Goal: Task Accomplishment & Management: Complete application form

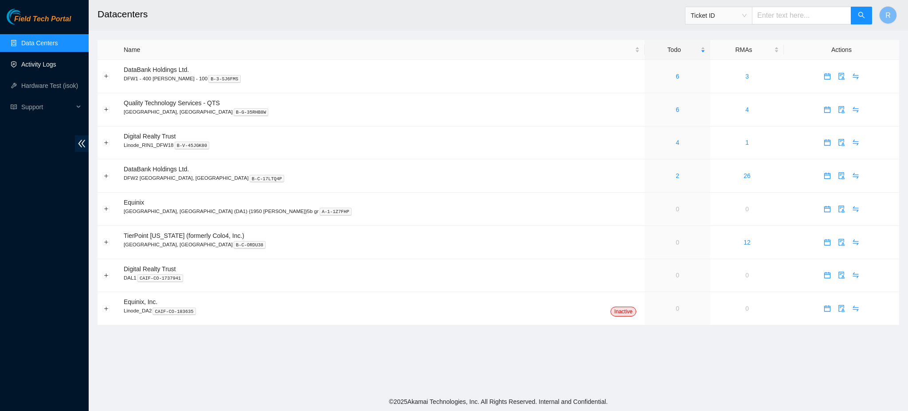
drag, startPoint x: 52, startPoint y: 61, endPoint x: 61, endPoint y: 59, distance: 9.0
click at [52, 61] on link "Activity Logs" at bounding box center [38, 64] width 35 height 7
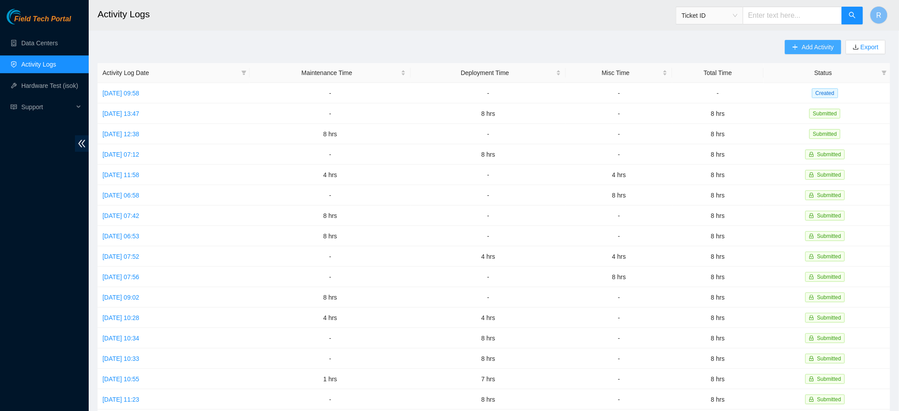
click at [811, 42] on span "Add Activity" at bounding box center [818, 47] width 32 height 10
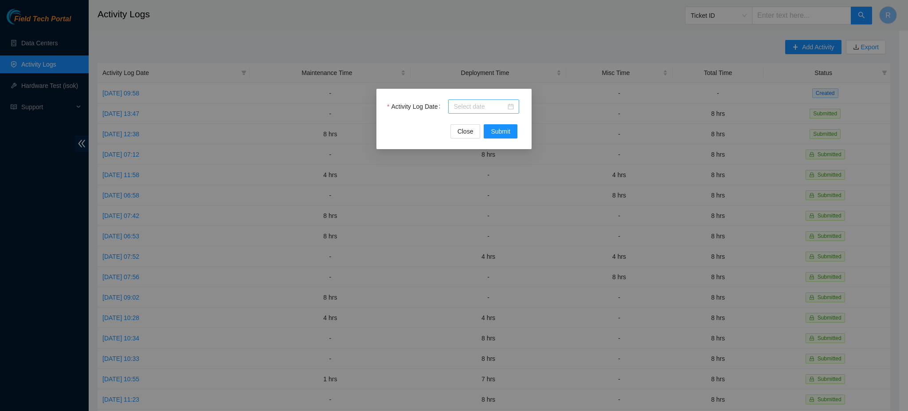
click at [513, 106] on div at bounding box center [484, 107] width 60 height 10
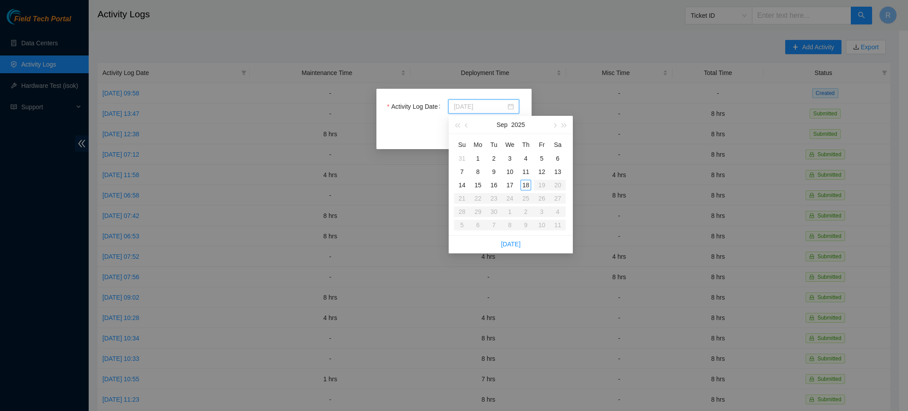
type input "2025-09-15"
click at [480, 184] on div "15" at bounding box center [478, 185] width 11 height 11
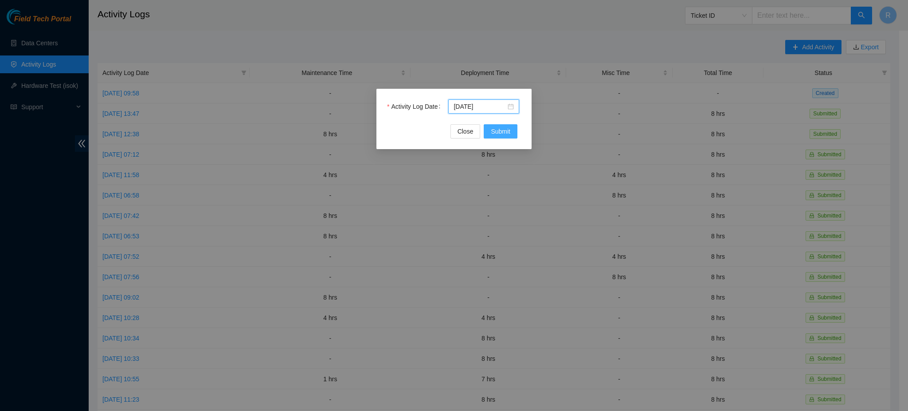
drag, startPoint x: 499, startPoint y: 137, endPoint x: 689, endPoint y: 141, distance: 189.4
click at [499, 137] on button "Submit" at bounding box center [501, 131] width 34 height 14
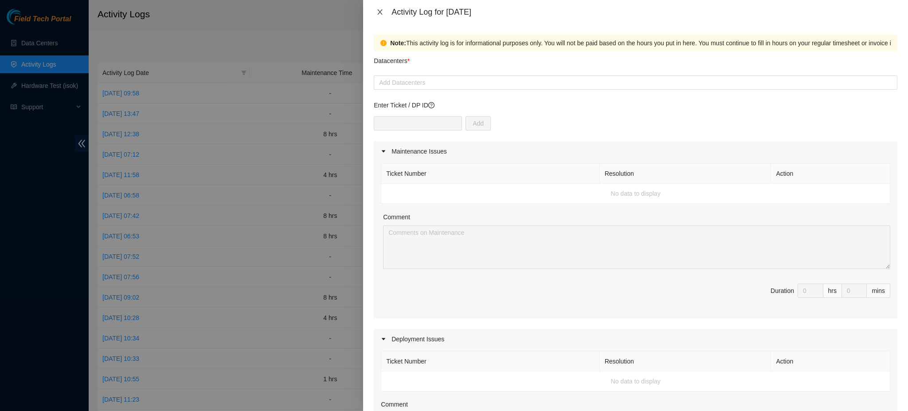
click at [380, 12] on icon "close" at bounding box center [379, 11] width 7 height 7
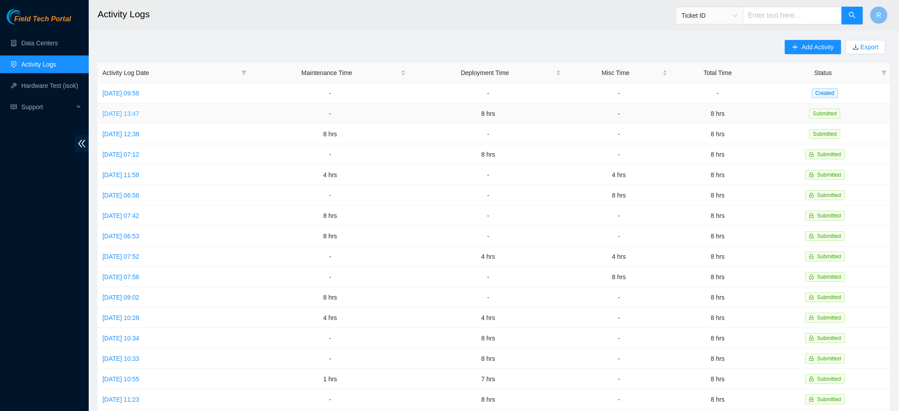
click at [139, 112] on link "Fri, 12 Sep 2025 13:47" at bounding box center [120, 113] width 37 height 7
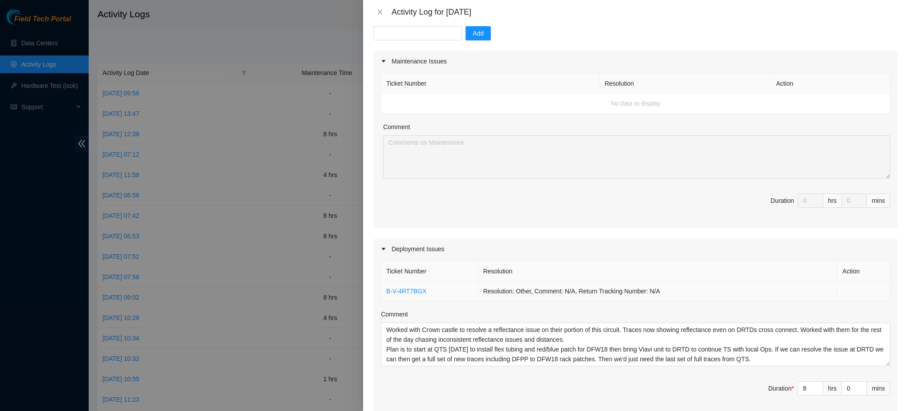
scroll to position [149, 0]
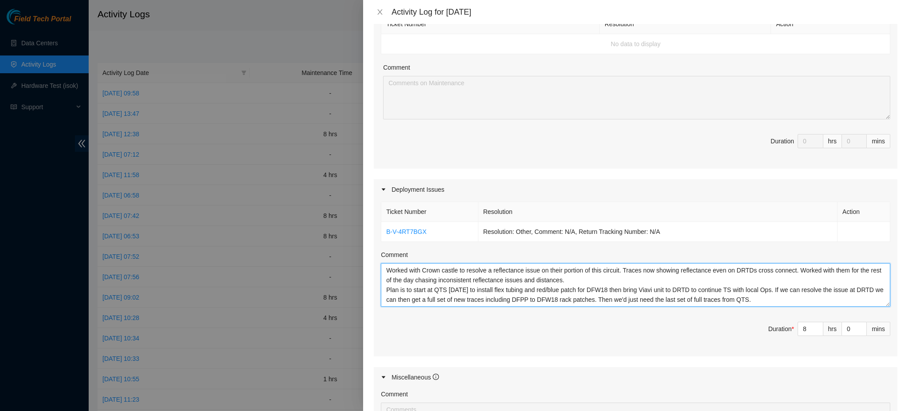
drag, startPoint x: 385, startPoint y: 269, endPoint x: 907, endPoint y: 338, distance: 526.5
click at [907, 338] on div "Note: This activity log is for informational purposes only. You will not be pai…" at bounding box center [635, 217] width 545 height 387
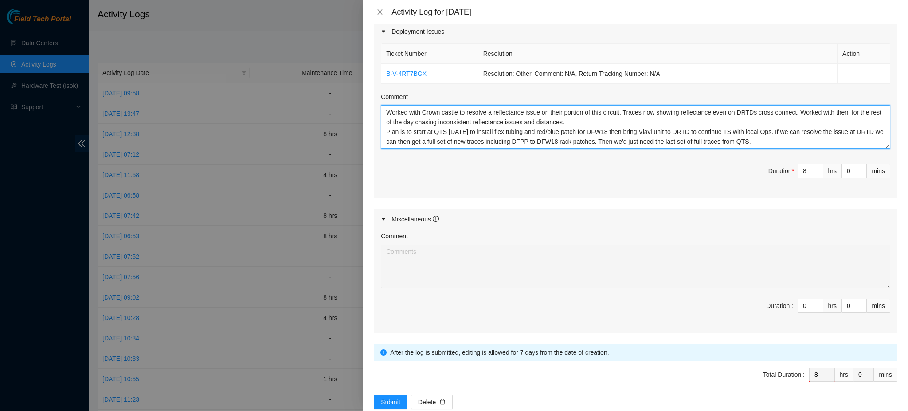
scroll to position [327, 0]
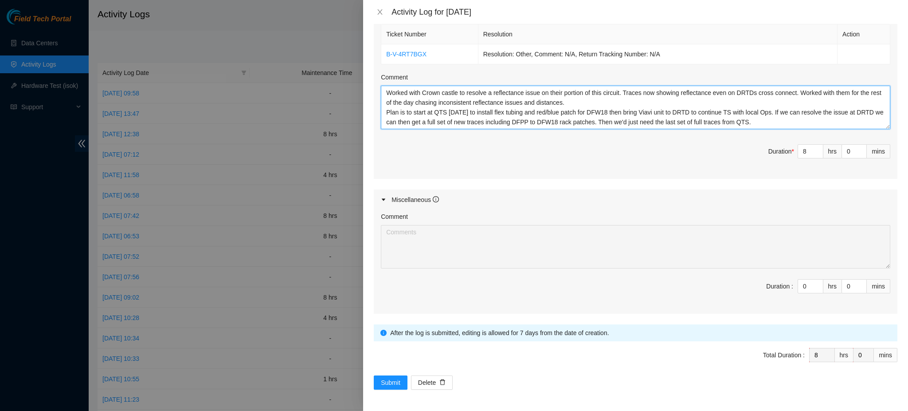
click at [495, 124] on textarea "Worked with Crown castle to resolve a reflectance issue on their portion of thi…" at bounding box center [635, 107] width 509 height 43
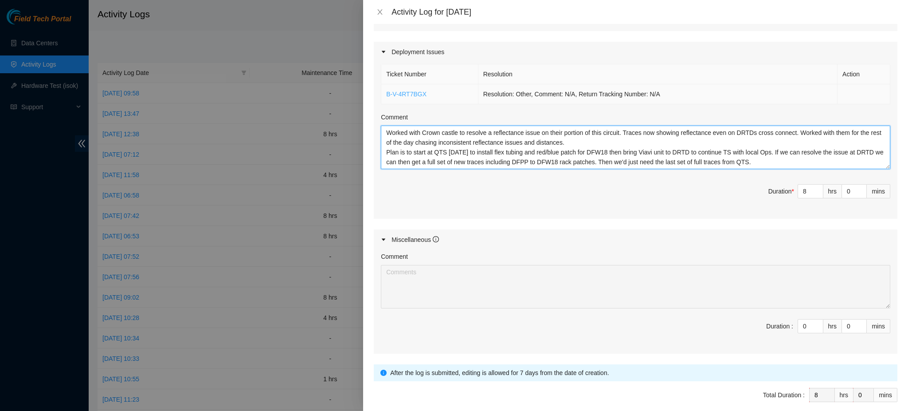
scroll to position [267, 0]
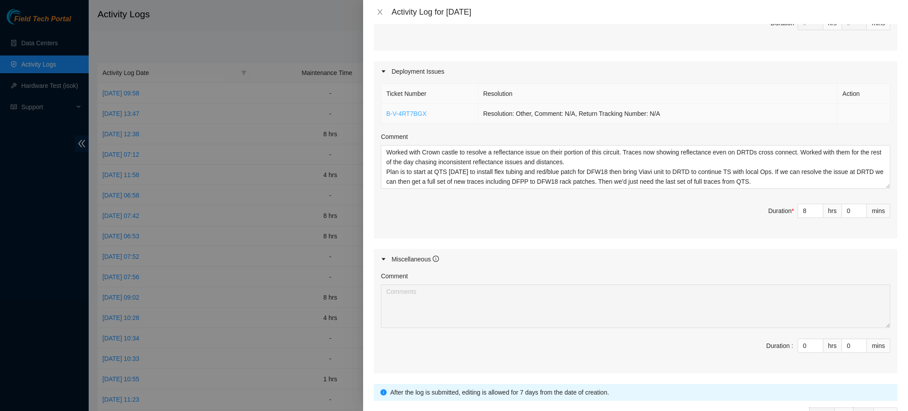
click at [400, 111] on link "B-V-4RT7BGX" at bounding box center [406, 113] width 40 height 7
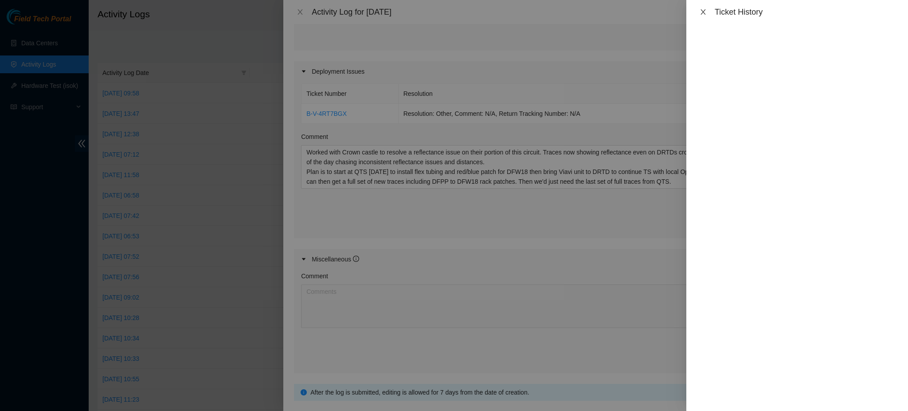
click at [700, 12] on icon "close" at bounding box center [703, 11] width 7 height 7
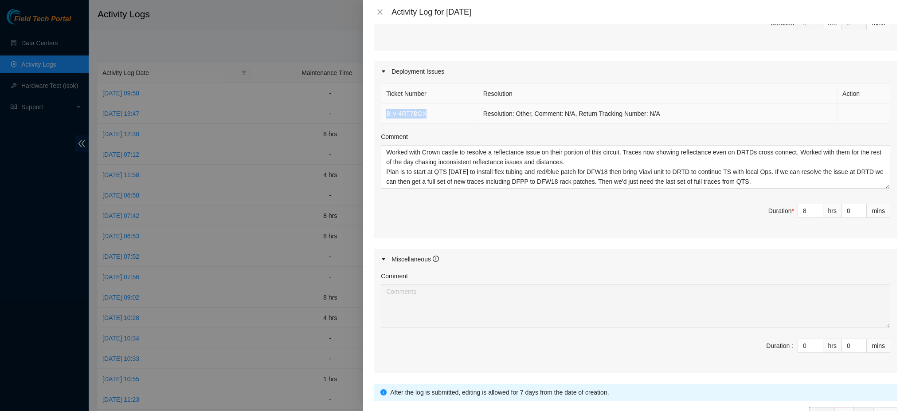
drag, startPoint x: 436, startPoint y: 115, endPoint x: 384, endPoint y: 119, distance: 52.4
click at [384, 119] on td "B-V-4RT7BGX" at bounding box center [429, 114] width 97 height 20
copy link "B-V-4RT7BGX"
click at [380, 11] on icon "close" at bounding box center [379, 11] width 7 height 7
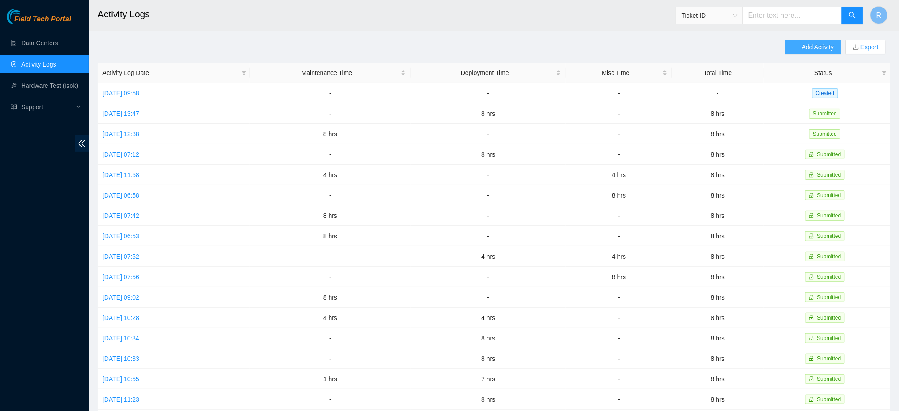
click at [804, 47] on span "Add Activity" at bounding box center [818, 47] width 32 height 10
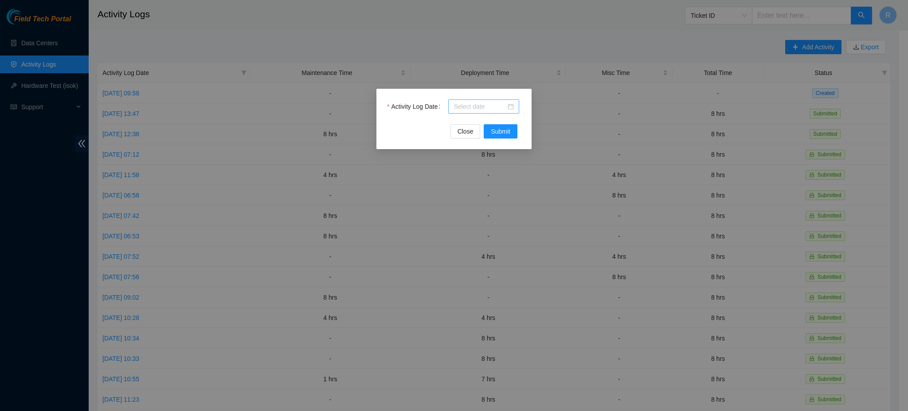
click at [512, 105] on div at bounding box center [484, 107] width 60 height 10
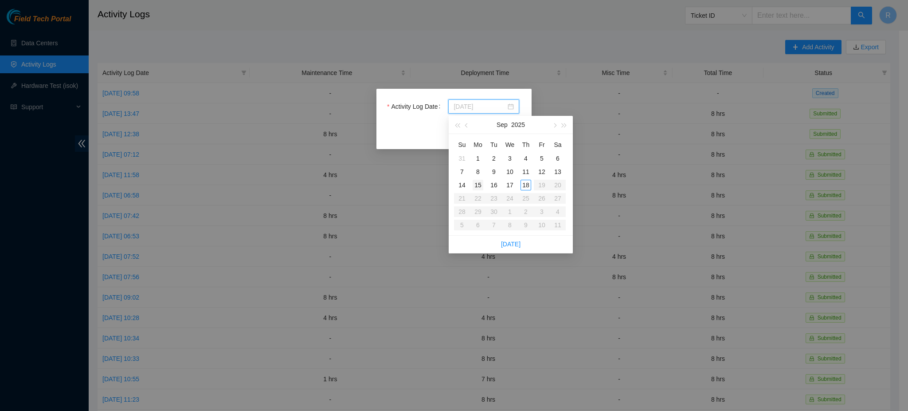
type input "2025-09-15"
click at [479, 184] on div "15" at bounding box center [478, 185] width 11 height 11
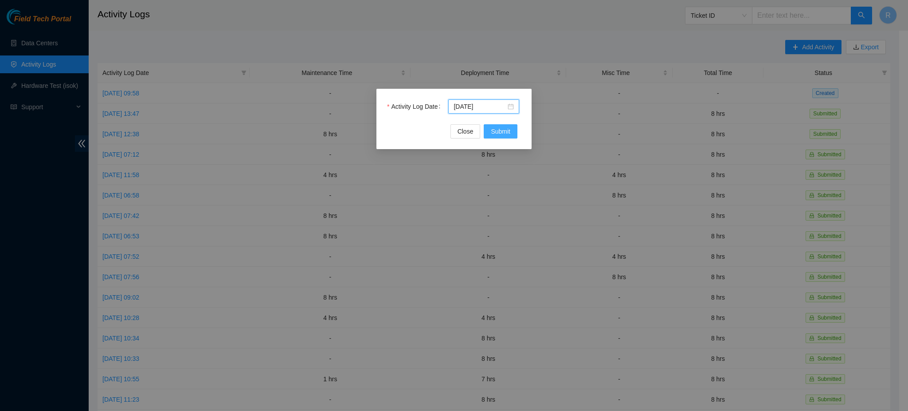
click at [505, 128] on span "Submit" at bounding box center [501, 131] width 20 height 10
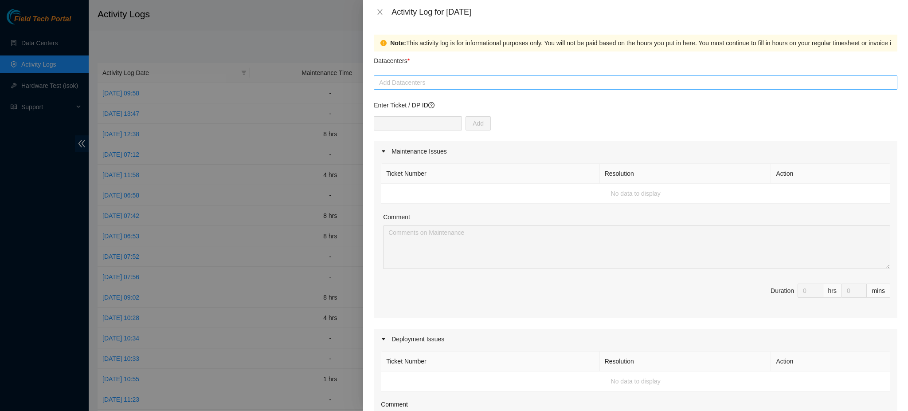
click at [459, 79] on div at bounding box center [635, 82] width 519 height 11
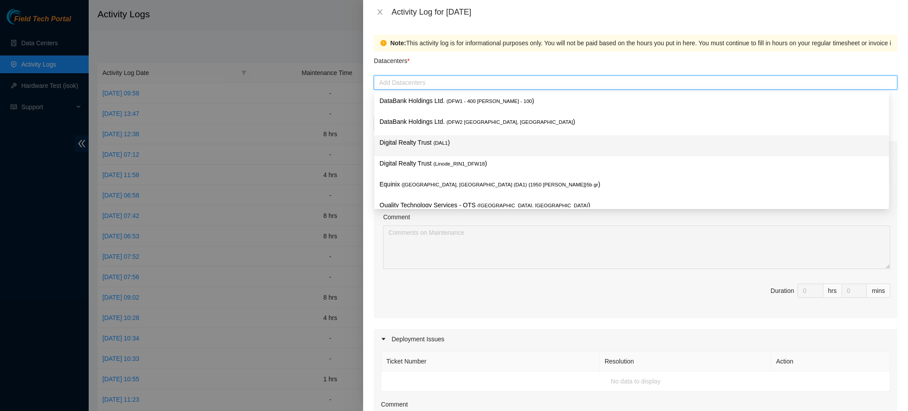
click at [439, 142] on span "( DAL1" at bounding box center [440, 142] width 15 height 5
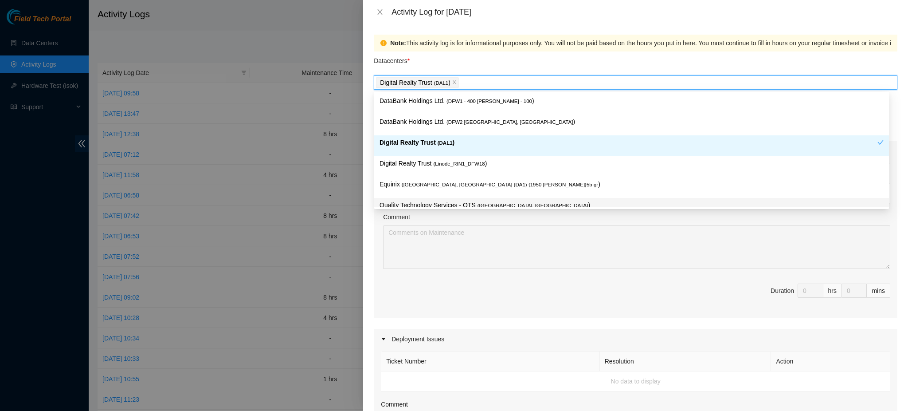
click at [421, 201] on p "Quality Technology Services - QTS ( Irving, TX )" at bounding box center [632, 205] width 504 height 10
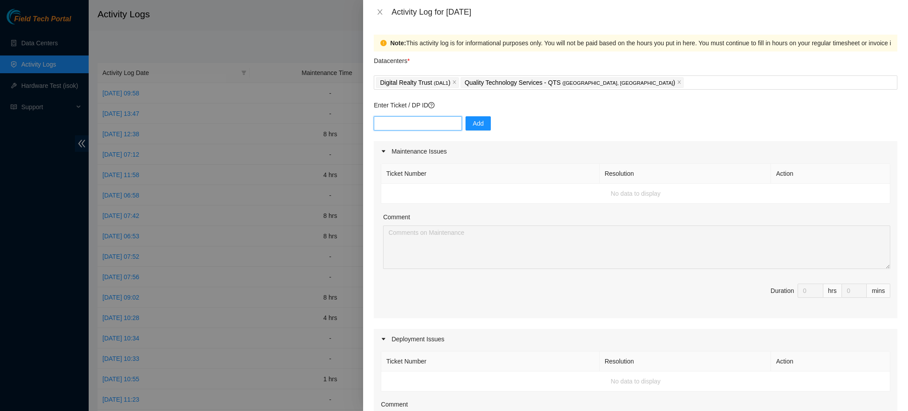
click at [439, 124] on input "text" at bounding box center [418, 123] width 88 height 14
paste input "DP68334"
type input "DP68334"
click at [473, 127] on span "Add" at bounding box center [478, 123] width 11 height 10
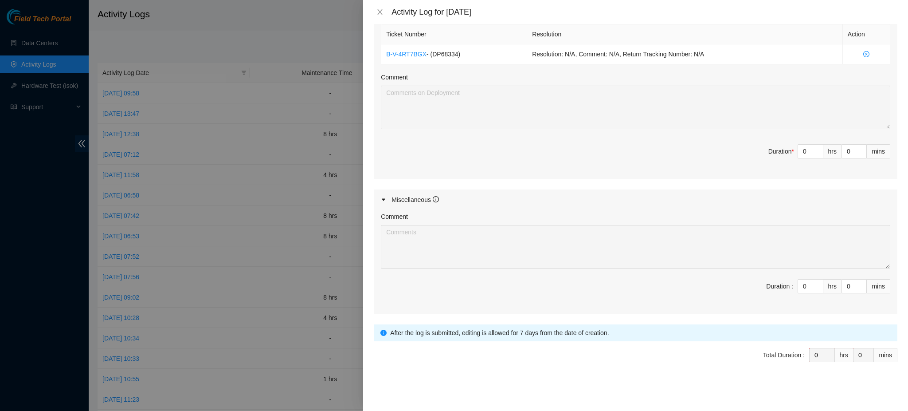
scroll to position [208, 0]
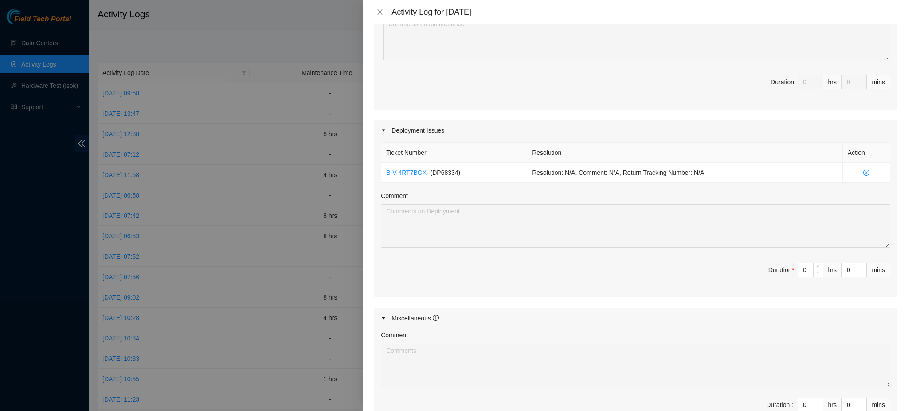
click at [816, 270] on span "down" at bounding box center [818, 272] width 5 height 5
type input "1"
click at [817, 266] on icon "up" at bounding box center [818, 267] width 3 height 3
type input "2"
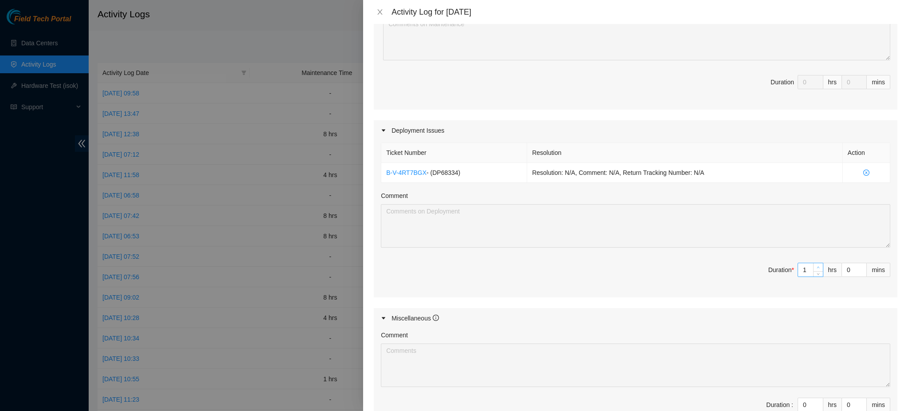
type input "2"
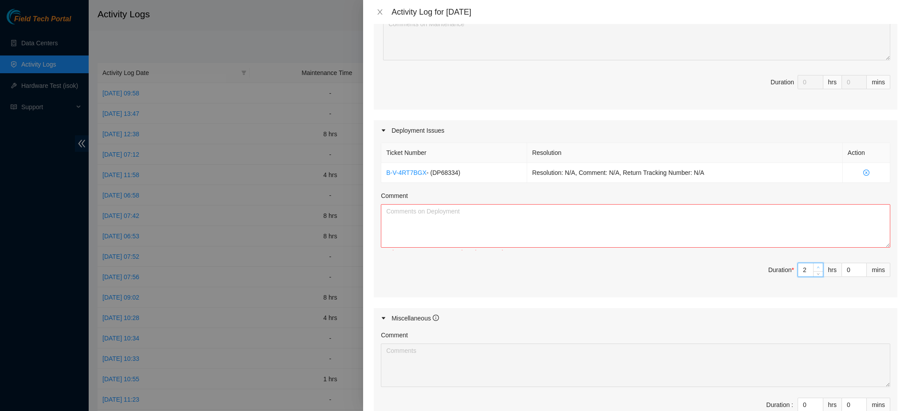
click at [817, 266] on icon "up" at bounding box center [818, 267] width 3 height 3
type input "3"
click at [816, 265] on span "up" at bounding box center [818, 267] width 5 height 5
type input "4"
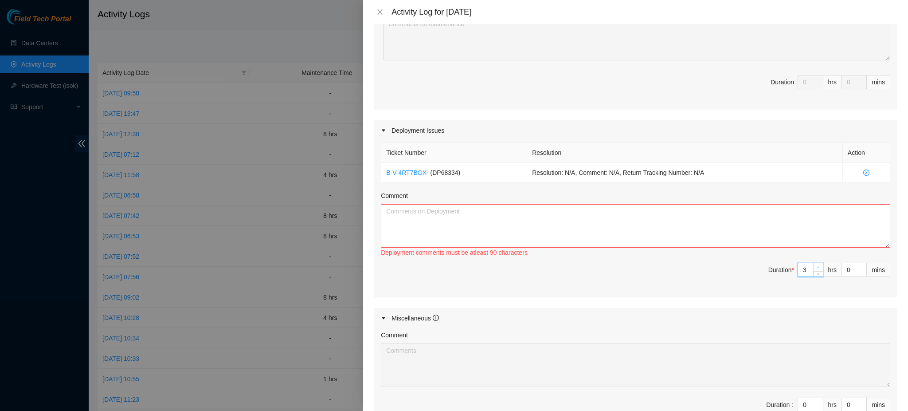
type input "4"
click at [816, 265] on span "up" at bounding box center [818, 267] width 5 height 5
type input "5"
click at [816, 265] on span "up" at bounding box center [818, 267] width 5 height 5
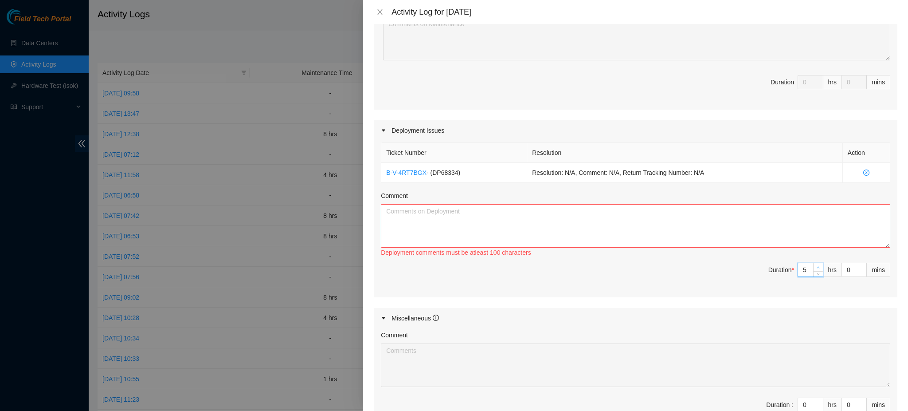
type input "6"
click at [816, 266] on span "up" at bounding box center [818, 267] width 5 height 5
type input "7"
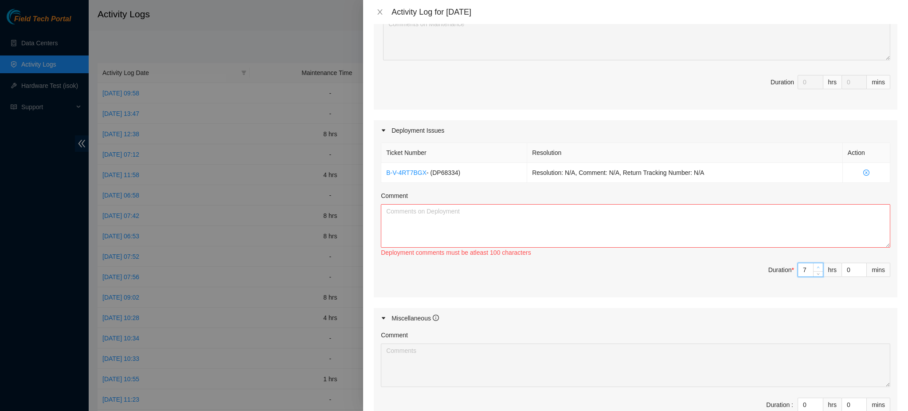
click at [817, 266] on icon "up" at bounding box center [818, 267] width 3 height 3
type input "8"
click at [816, 265] on span "up" at bounding box center [818, 267] width 5 height 5
click at [451, 219] on textarea "Comment" at bounding box center [635, 225] width 509 height 43
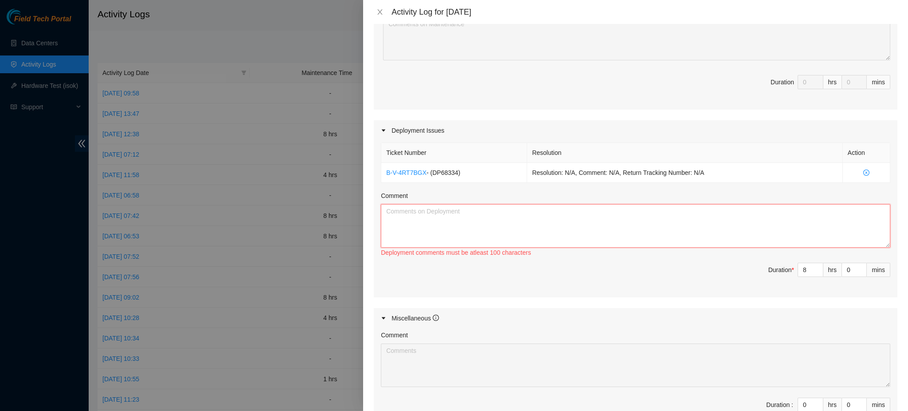
paste textarea "QTS DP - DP68334 Tubing, Blue, Red install DRTD DP - DP68334 Worked with local …"
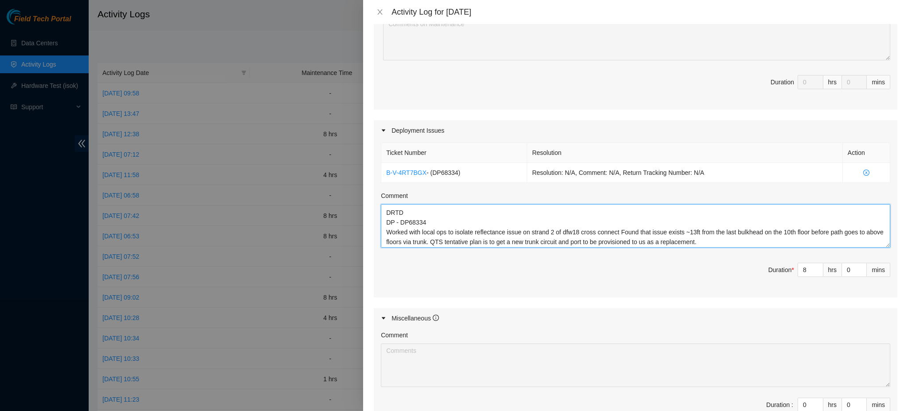
scroll to position [32, 0]
drag, startPoint x: 435, startPoint y: 210, endPoint x: 386, endPoint y: 224, distance: 50.4
click at [386, 224] on textarea "QTS DP - DP68334 Tubing, Blue, Red install DRTD DP - DP68334 Worked with local …" at bounding box center [635, 225] width 509 height 43
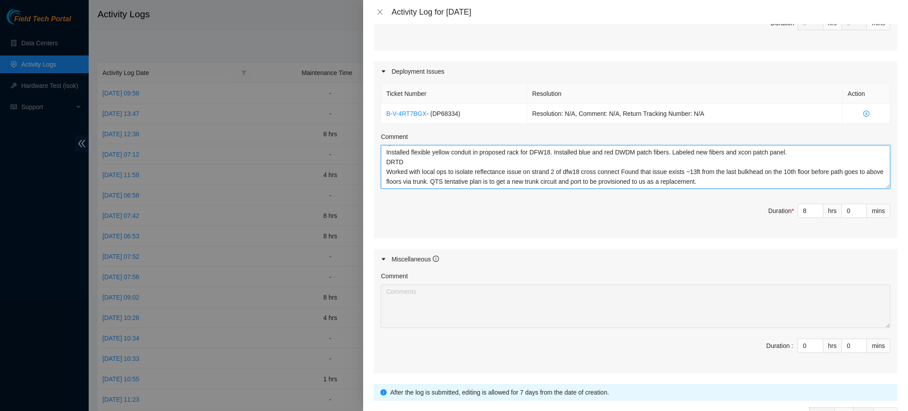
scroll to position [327, 0]
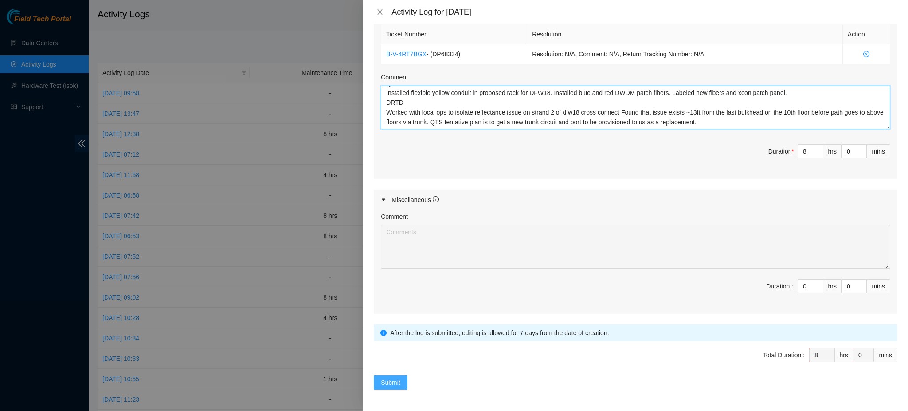
type textarea "QTS Installed flexible yellow conduit in proposed rack for DFW18. Installed blu…"
click at [399, 378] on span "Submit" at bounding box center [391, 382] width 20 height 10
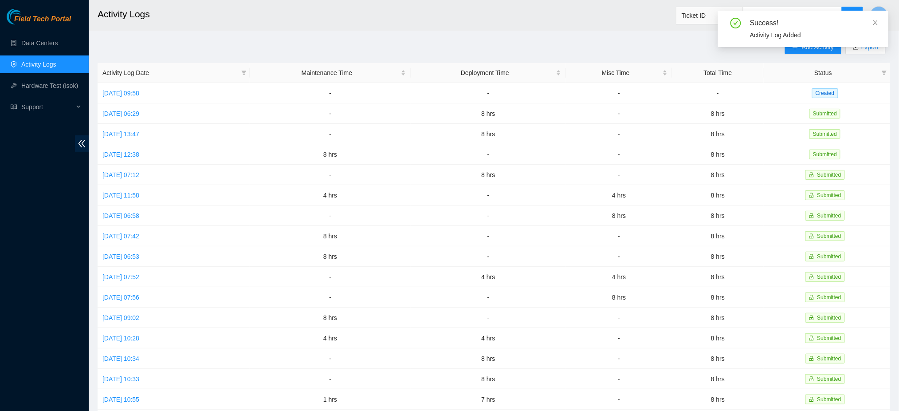
click at [807, 51] on div "Success! Activity Log Added" at bounding box center [803, 32] width 170 height 43
drag, startPoint x: 799, startPoint y: 27, endPoint x: 833, endPoint y: 20, distance: 34.6
click at [833, 20] on div "Success!" at bounding box center [814, 23] width 128 height 11
click at [656, 43] on div "Add Activity Export Activity Log Date Maintenance Time Deployment Time Misc Tim…" at bounding box center [494, 279] width 792 height 479
click at [487, 36] on main "Activity Logs Ticket ID R Add Activity Export Activity Log Date Maintenance Tim…" at bounding box center [494, 264] width 810 height 528
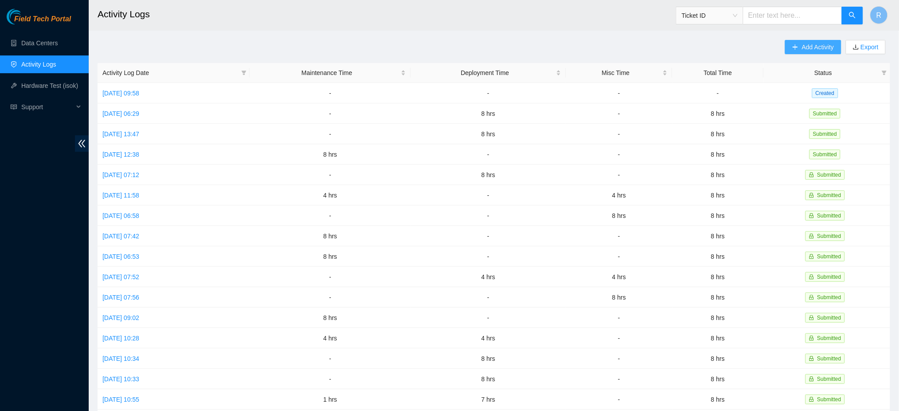
click at [799, 46] on button "Add Activity" at bounding box center [813, 47] width 56 height 14
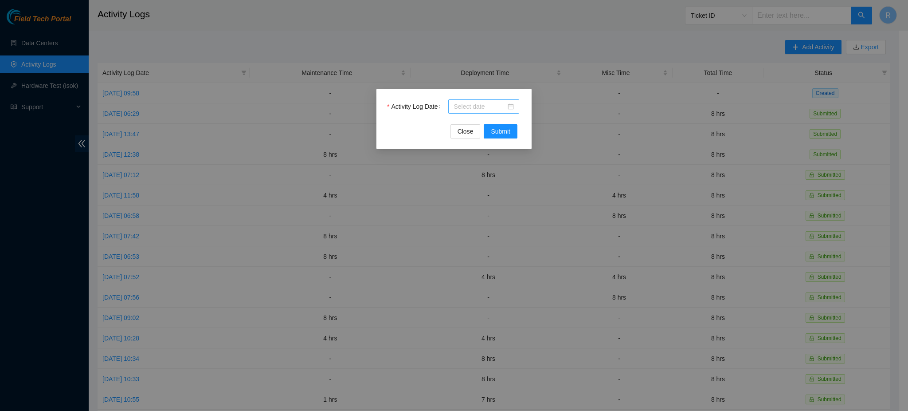
click at [510, 105] on div at bounding box center [484, 107] width 60 height 10
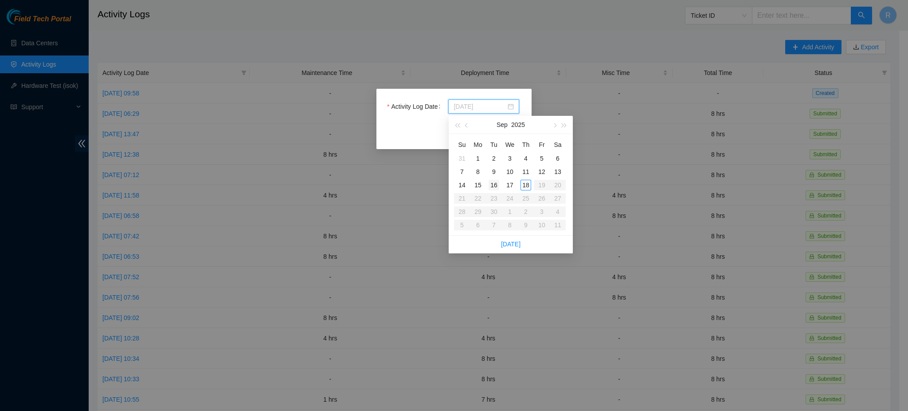
type input "2025-09-16"
click at [497, 183] on div "16" at bounding box center [494, 185] width 11 height 11
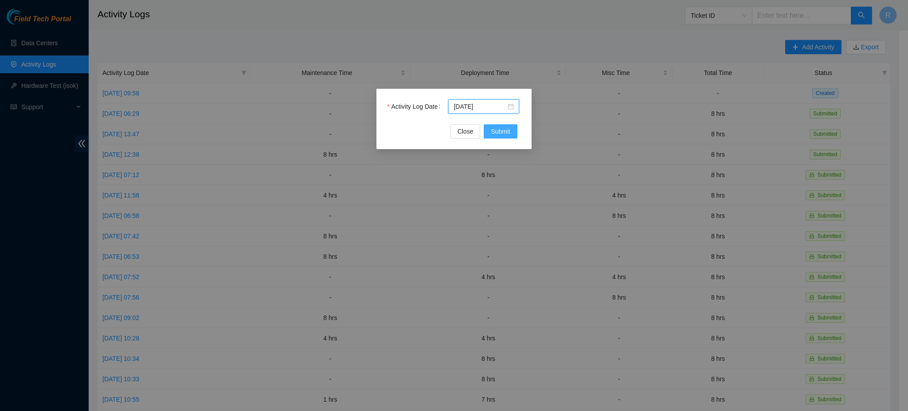
click at [511, 132] on button "Submit" at bounding box center [501, 131] width 34 height 14
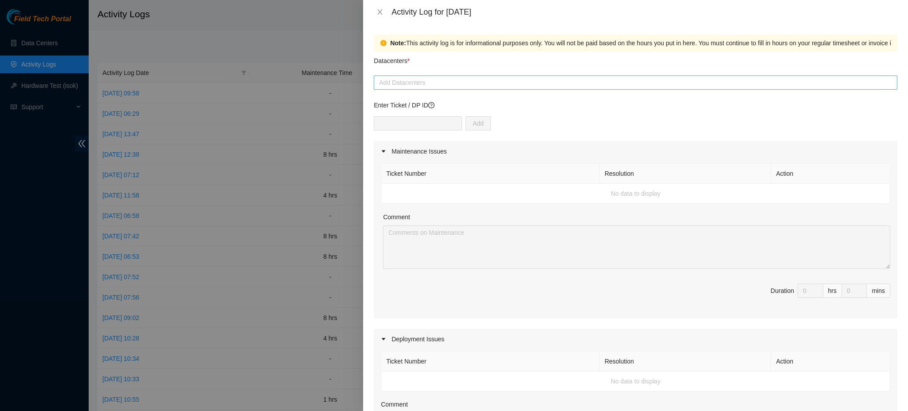
click at [415, 82] on div at bounding box center [635, 82] width 519 height 11
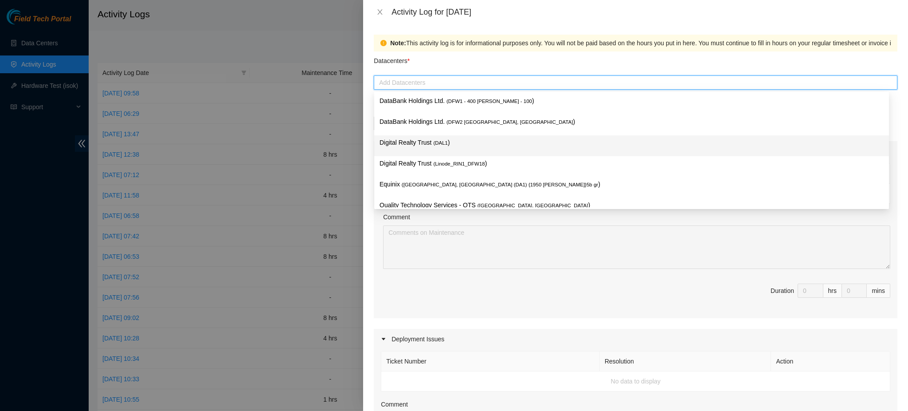
click at [410, 141] on p "Digital Realty Trust ( DAL1 )" at bounding box center [632, 142] width 504 height 10
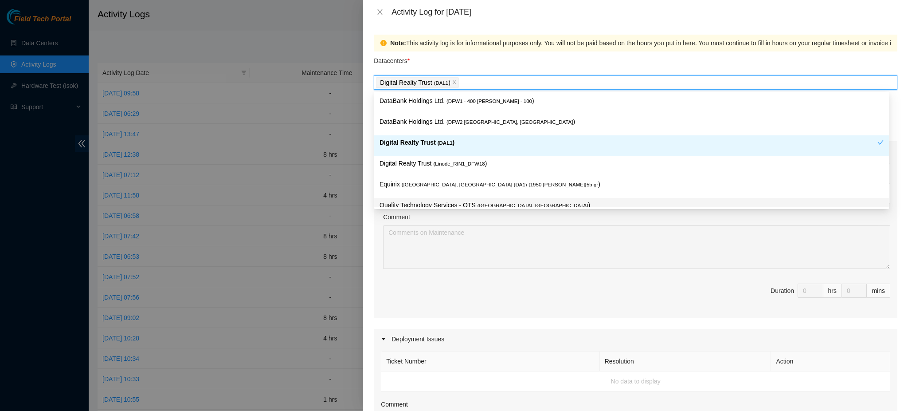
click at [407, 201] on p "Quality Technology Services - QTS ( Irving, TX )" at bounding box center [632, 205] width 504 height 10
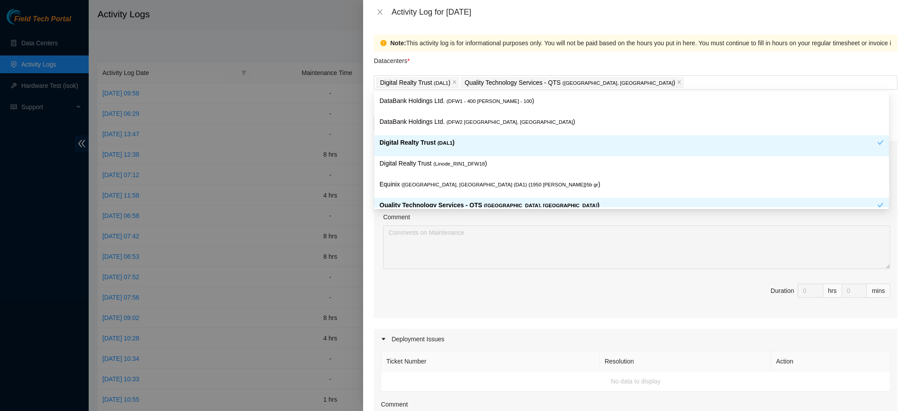
click at [451, 281] on div "Ticket Number Resolution Action No data to display Comment Duration 0 hrs 0 mins" at bounding box center [636, 239] width 524 height 157
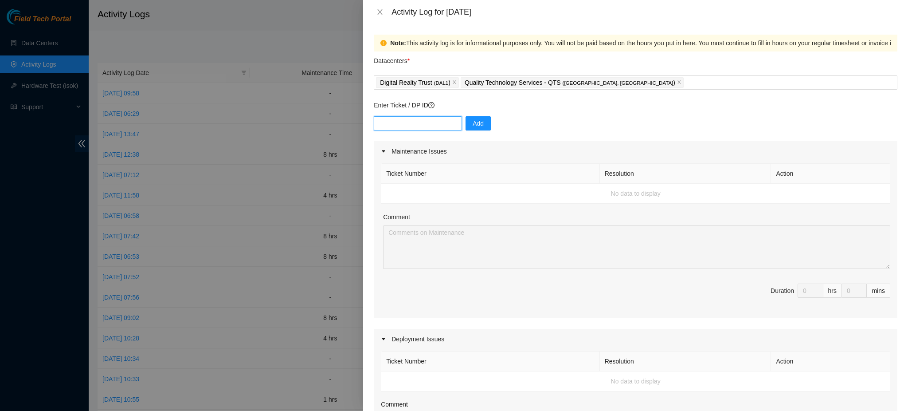
click at [430, 123] on input "text" at bounding box center [418, 123] width 88 height 14
paste input "DP68334"
type input "DP68334"
click at [475, 121] on span "Add" at bounding box center [478, 123] width 11 height 10
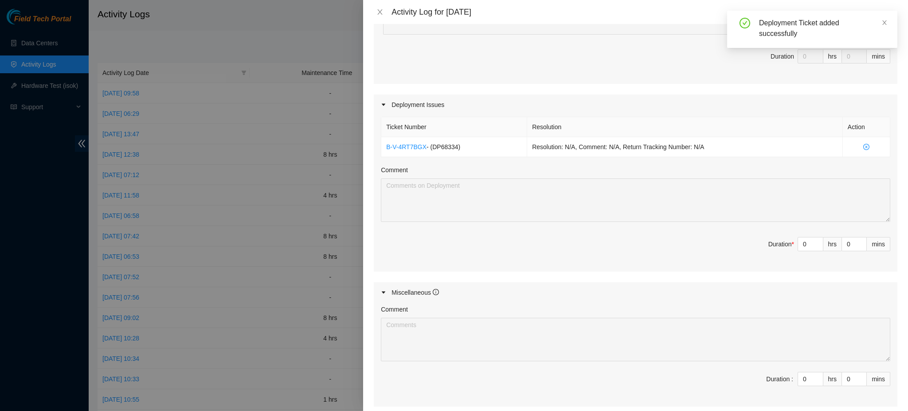
scroll to position [236, 0]
type input "1"
click at [816, 238] on span "up" at bounding box center [818, 239] width 5 height 5
type input "2"
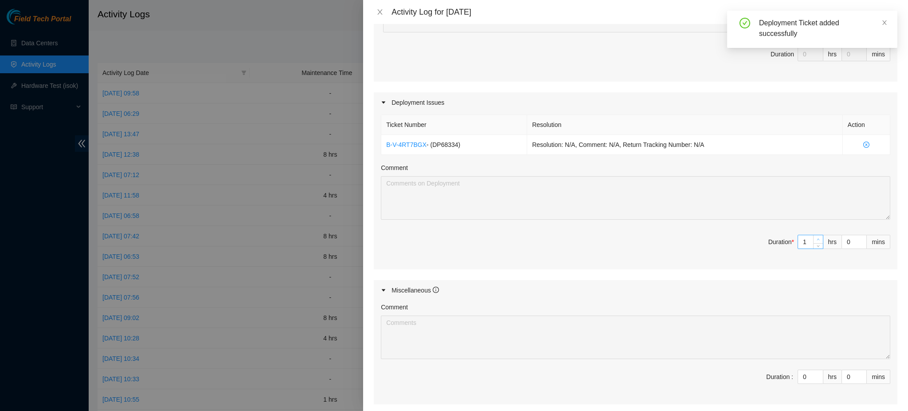
type input "2"
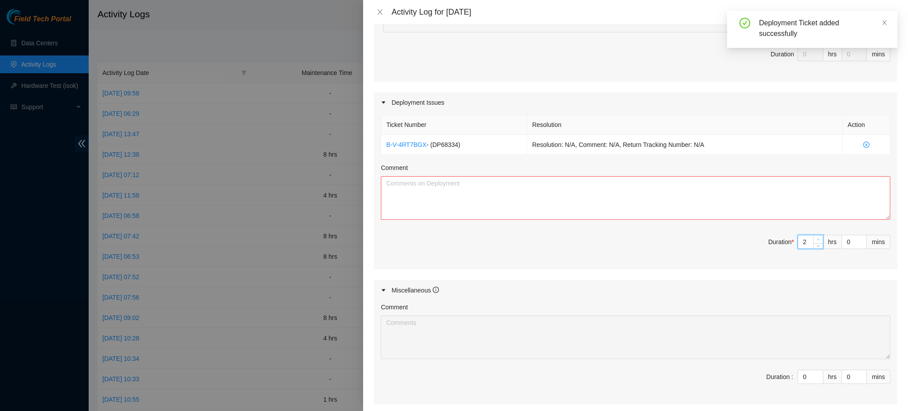
click at [816, 238] on span "up" at bounding box center [818, 239] width 5 height 5
type input "3"
click at [816, 238] on span "up" at bounding box center [818, 239] width 5 height 5
type input "4"
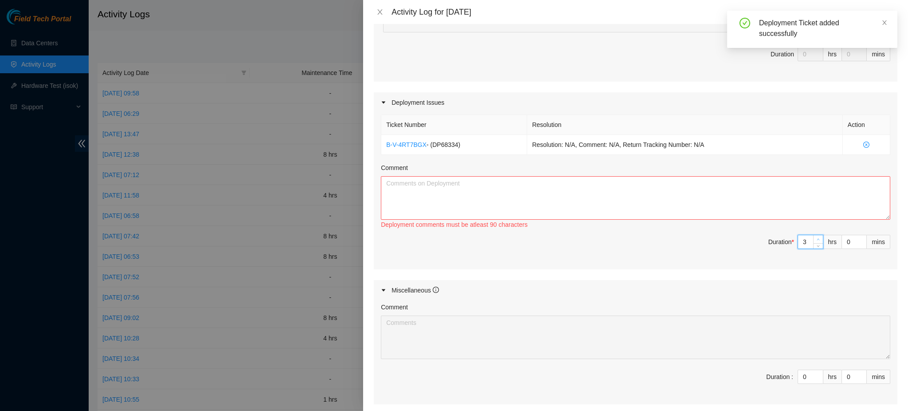
type input "4"
click at [816, 238] on span "up" at bounding box center [818, 239] width 5 height 5
type input "5"
click at [816, 238] on span "up" at bounding box center [818, 239] width 5 height 5
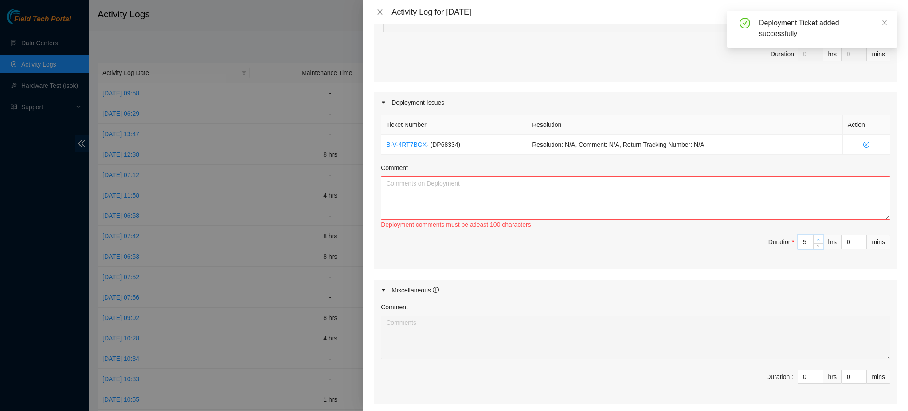
type input "6"
click at [816, 238] on span "up" at bounding box center [818, 239] width 5 height 5
type input "7"
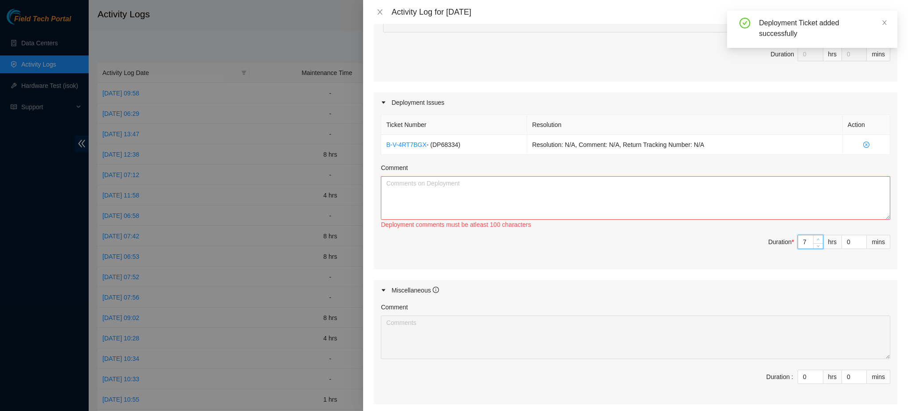
click at [813, 239] on span "Increase Value" at bounding box center [818, 239] width 10 height 8
type input "8"
click at [813, 239] on span "Increase Value" at bounding box center [818, 239] width 10 height 8
click at [543, 180] on textarea "Comment" at bounding box center [635, 197] width 509 height 43
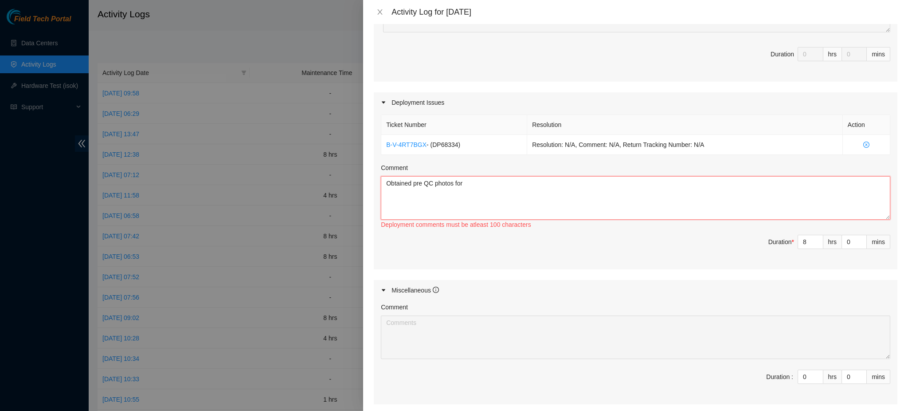
paste textarea "DP78348 DP78346"
click at [549, 181] on textarea "Obtained pre QC photos for DP78348 DP78346" at bounding box center [635, 197] width 509 height 43
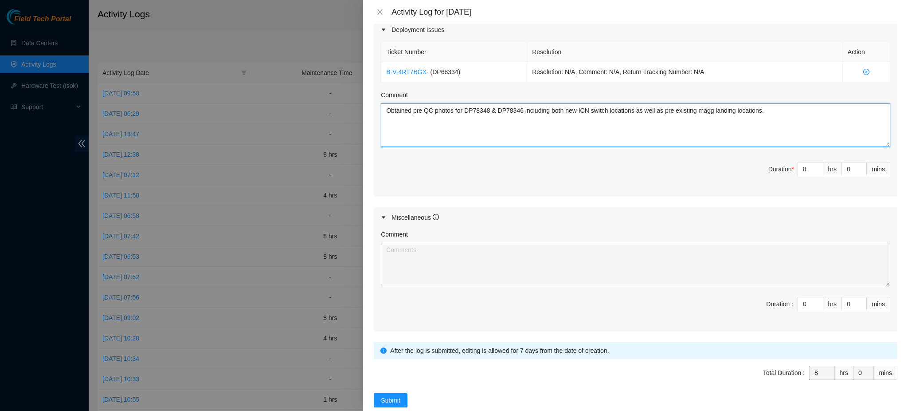
scroll to position [327, 0]
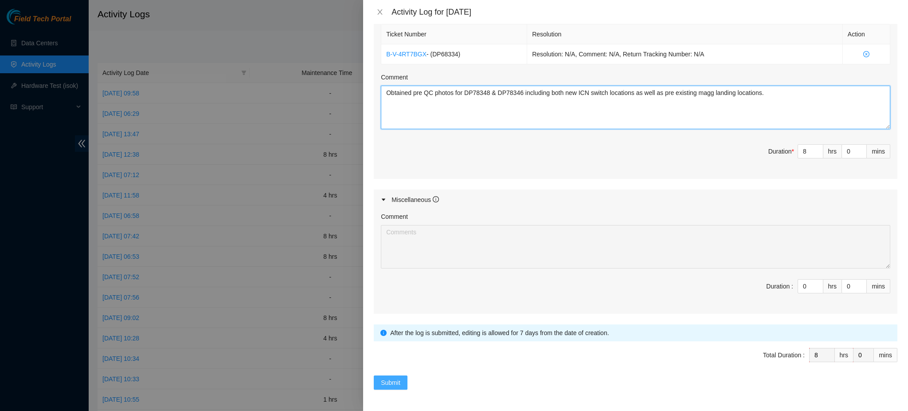
type textarea "Obtained pre QC photos for DP78348 & DP78346 including both new ICN switch loca…"
click at [395, 381] on span "Submit" at bounding box center [391, 382] width 20 height 10
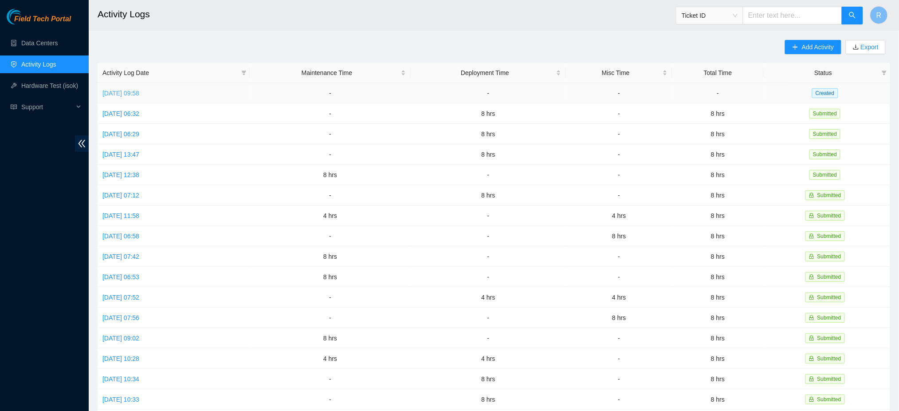
click at [139, 93] on link "Wed, 17 Sep 2025 09:58" at bounding box center [120, 93] width 37 height 7
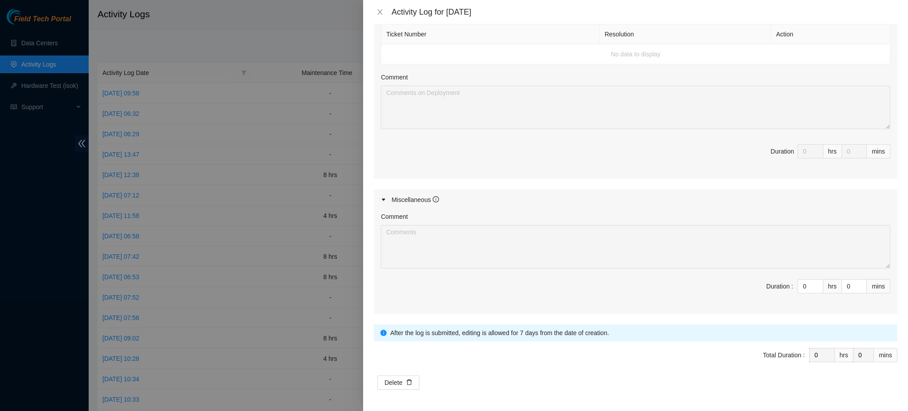
scroll to position [0, 0]
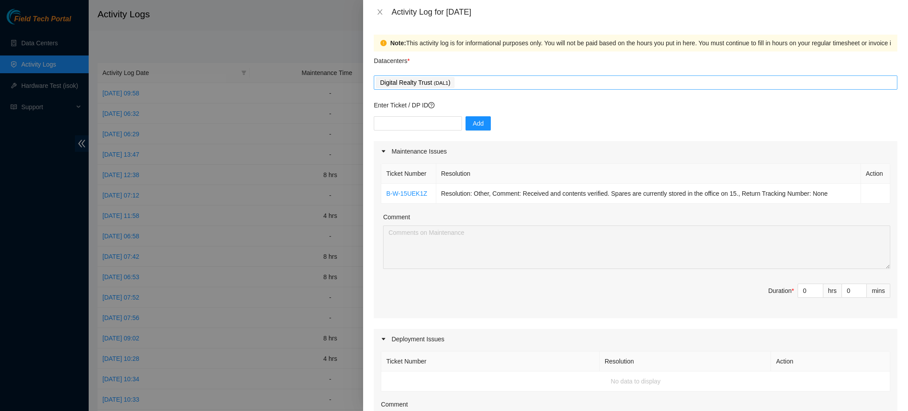
click at [465, 84] on div "Digital Realty Trust ( DAL1 )" at bounding box center [635, 82] width 519 height 12
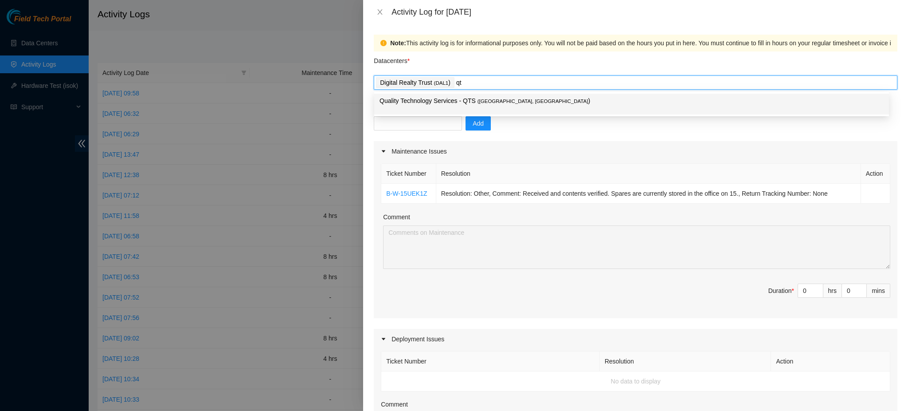
type input "qts"
click at [472, 106] on div "Quality Technology Services - QTS ( Irving, TX )" at bounding box center [632, 104] width 504 height 16
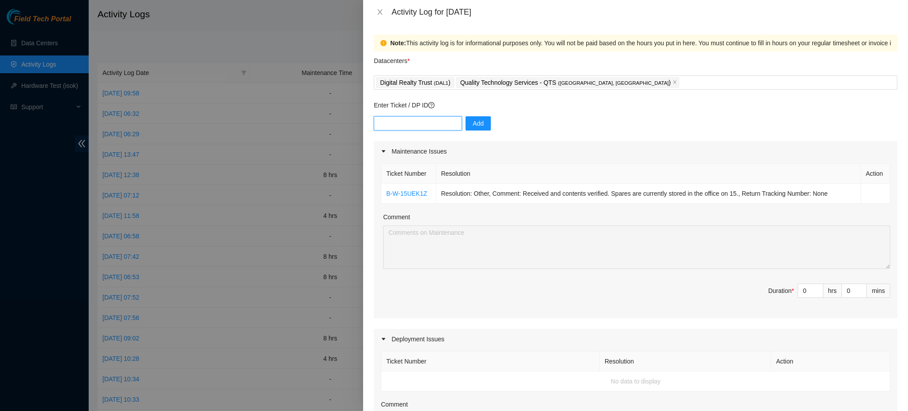
click at [418, 124] on input "text" at bounding box center [418, 123] width 88 height 14
paste input "DP68334"
type input "DP68334"
click at [474, 125] on span "Add" at bounding box center [478, 123] width 11 height 10
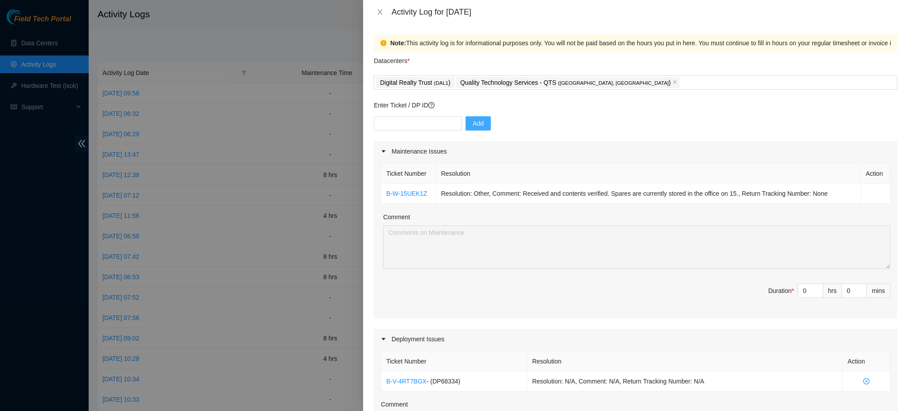
scroll to position [59, 0]
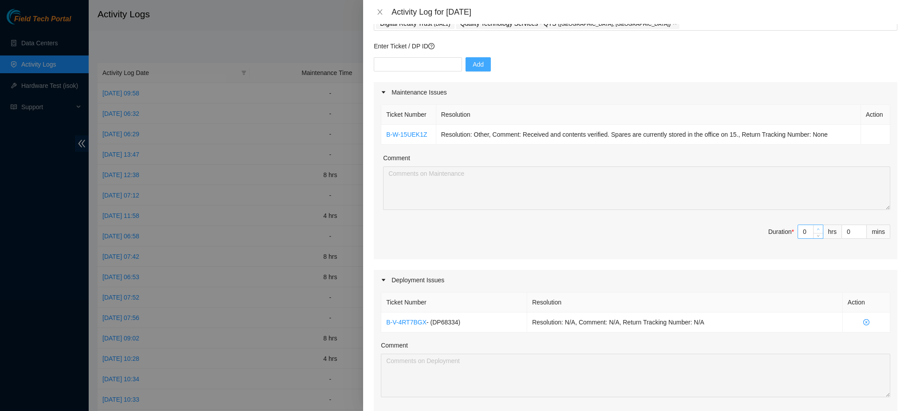
type input "1"
click at [817, 228] on icon "up" at bounding box center [818, 228] width 3 height 3
type input "2"
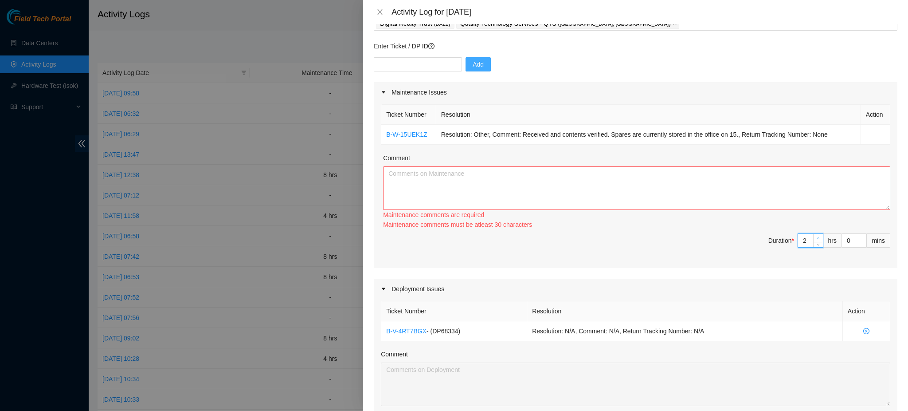
click at [816, 235] on span "up" at bounding box center [818, 237] width 5 height 5
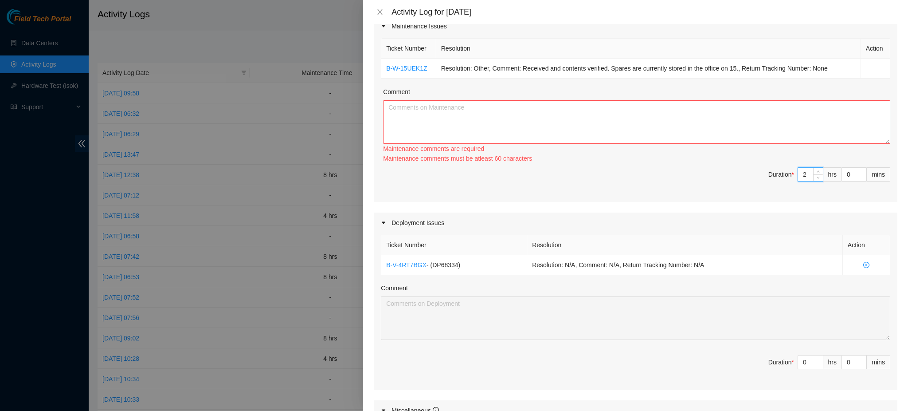
scroll to position [236, 0]
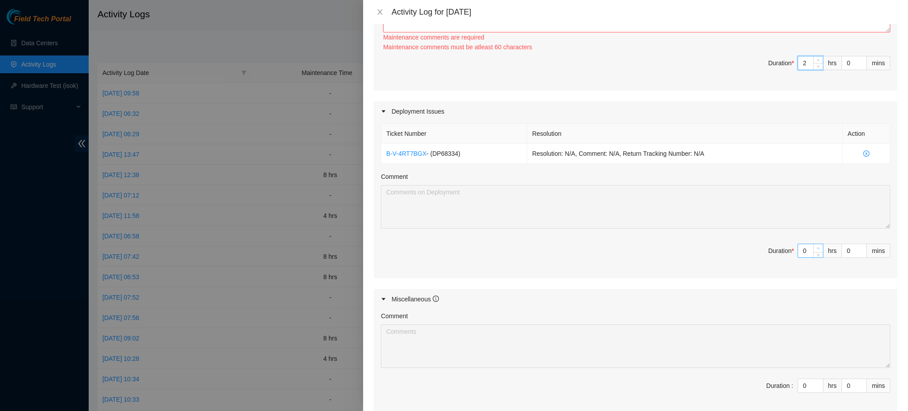
type input "1"
type input "3"
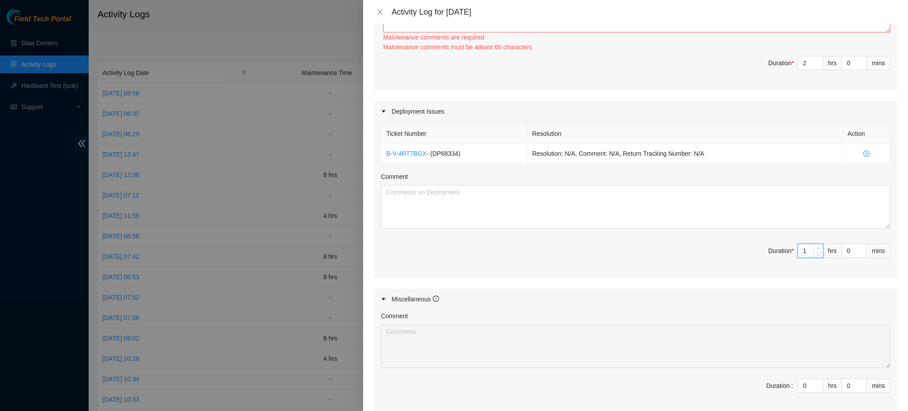
click at [816, 247] on span "up" at bounding box center [818, 248] width 5 height 5
type input "2"
type input "4"
click at [816, 247] on span "up" at bounding box center [818, 248] width 5 height 5
type input "3"
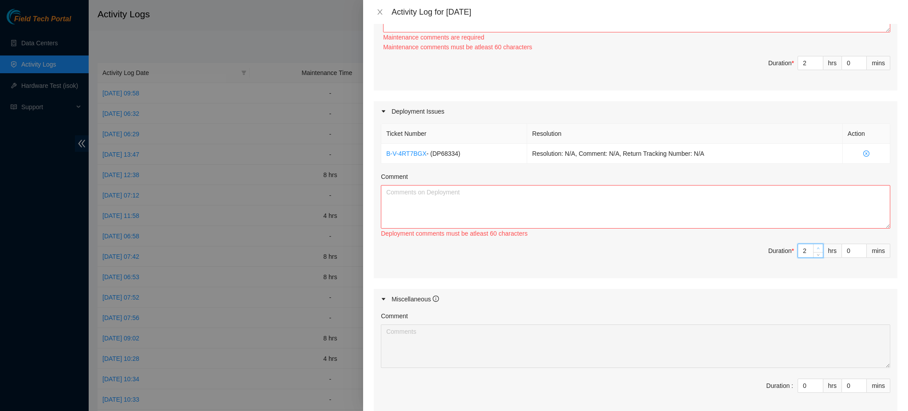
type input "5"
click at [816, 247] on span "up" at bounding box center [818, 248] width 5 height 5
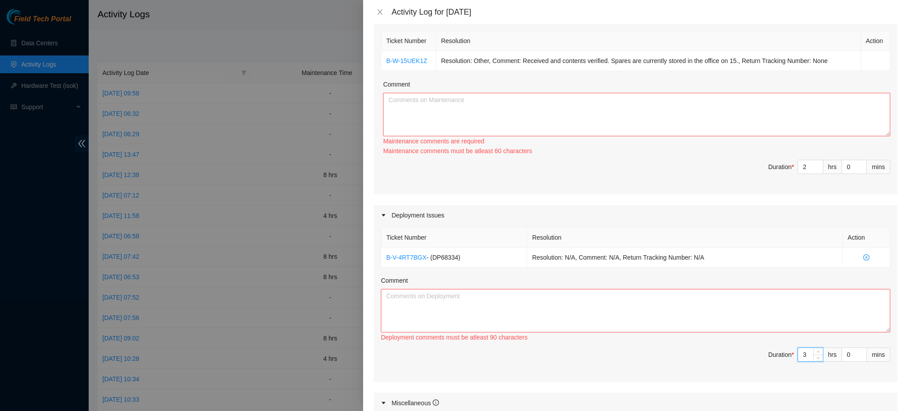
scroll to position [59, 0]
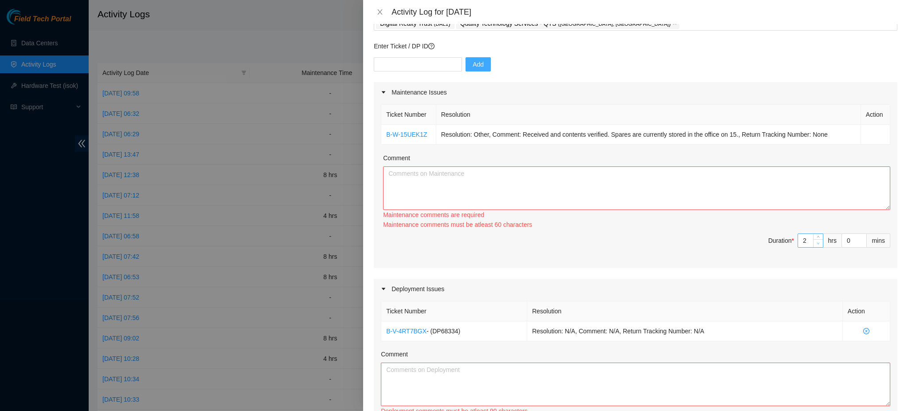
type input "1"
type input "4"
click at [813, 243] on span "Decrease Value" at bounding box center [818, 243] width 10 height 8
type input "0"
type input "3"
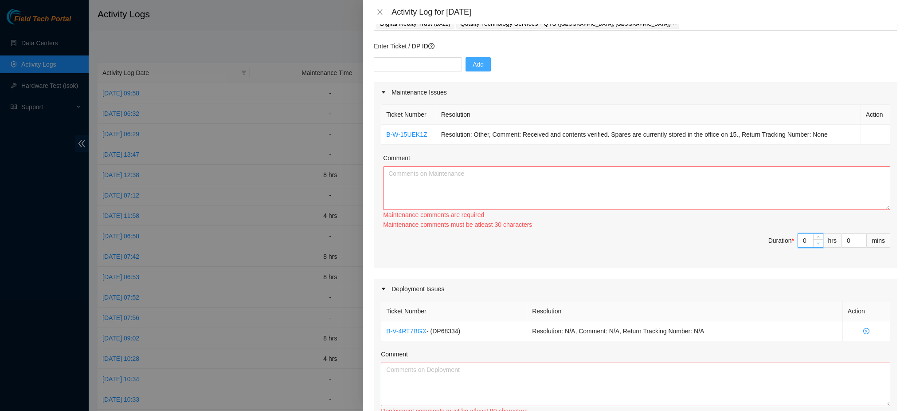
click at [816, 242] on span "down" at bounding box center [818, 242] width 5 height 5
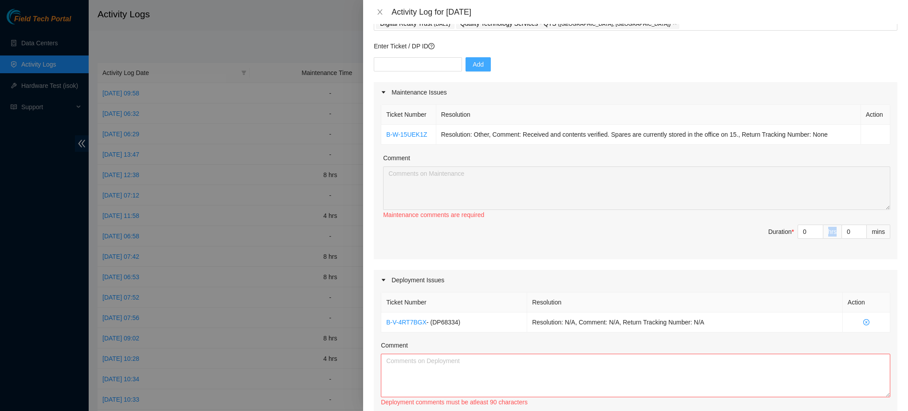
click at [808, 242] on span "Duration * 0 hrs 0 mins" at bounding box center [635, 236] width 509 height 25
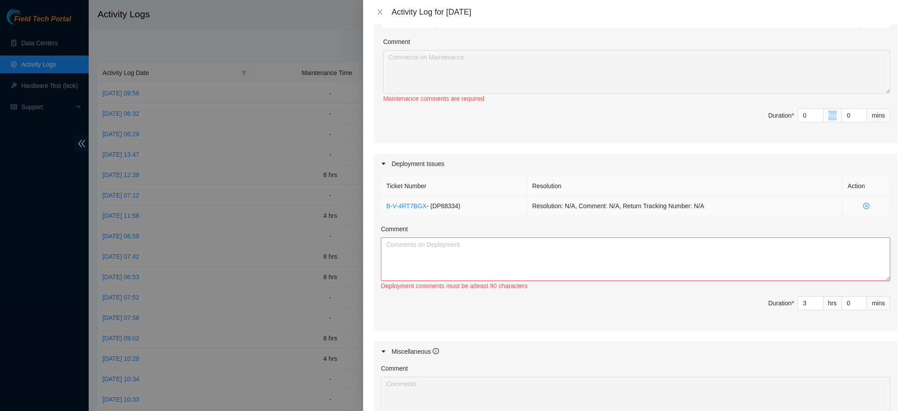
scroll to position [177, 0]
click at [533, 248] on textarea "Comment" at bounding box center [635, 256] width 509 height 43
click at [747, 260] on textarea "Comment" at bounding box center [635, 256] width 509 height 43
paste textarea "Received shipment of new/spare launch fibers, verified contents, and stored at …"
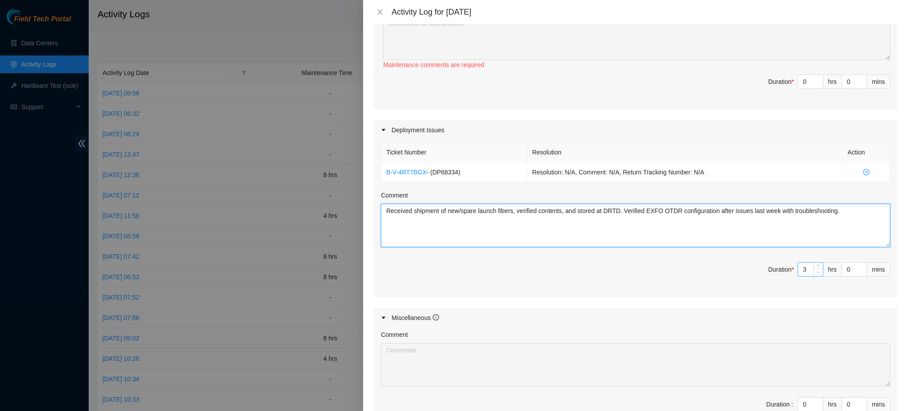
scroll to position [208, 0]
type textarea "Received shipment of new/spare launch fibers, verified contents, and stored at …"
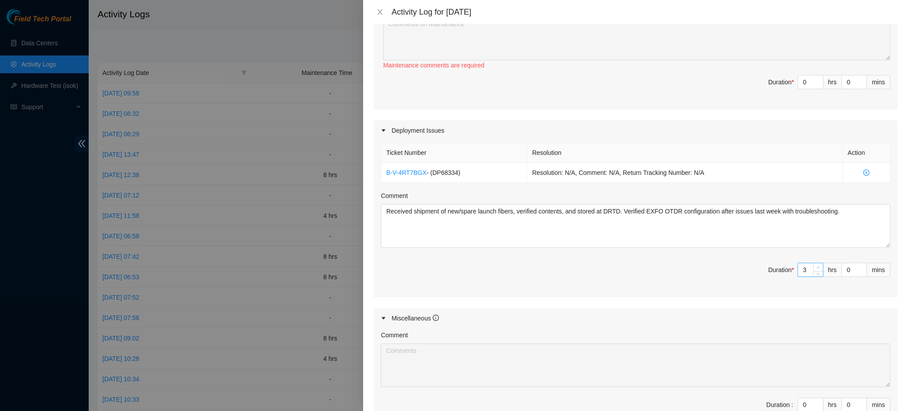
type input "4"
click at [816, 266] on span "up" at bounding box center [818, 267] width 5 height 5
type input "5"
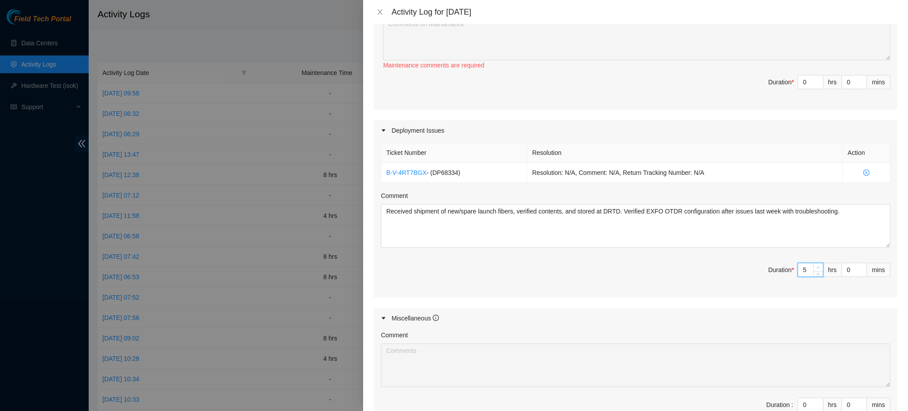
click at [816, 266] on span "up" at bounding box center [818, 267] width 5 height 5
type input "6"
click at [816, 266] on span "up" at bounding box center [818, 267] width 5 height 5
type input "7"
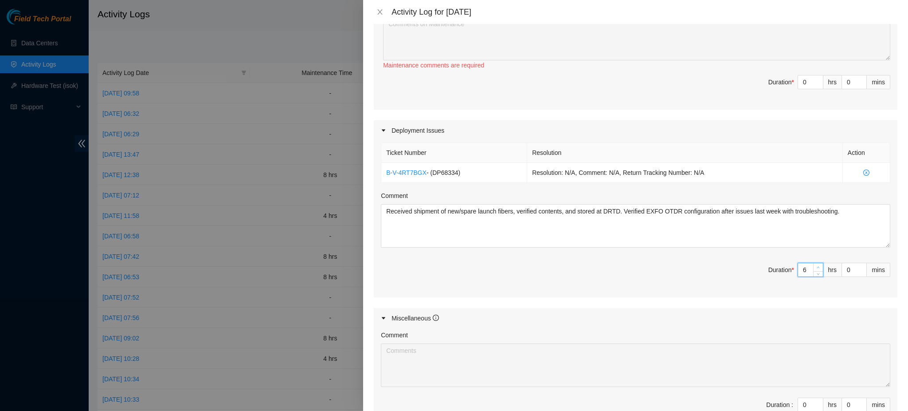
type input "7"
click at [817, 267] on icon "up" at bounding box center [818, 267] width 3 height 3
type input "8"
click at [817, 267] on icon "up" at bounding box center [818, 267] width 3 height 3
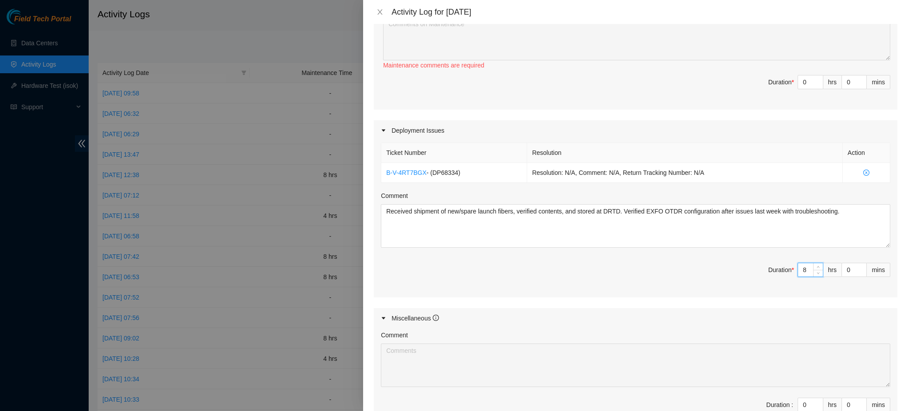
click at [597, 249] on div "Ticket Number Resolution Action B-V-4RT7BGX - ( DP68334 ) Resolution: N/A, Comm…" at bounding box center [636, 219] width 524 height 157
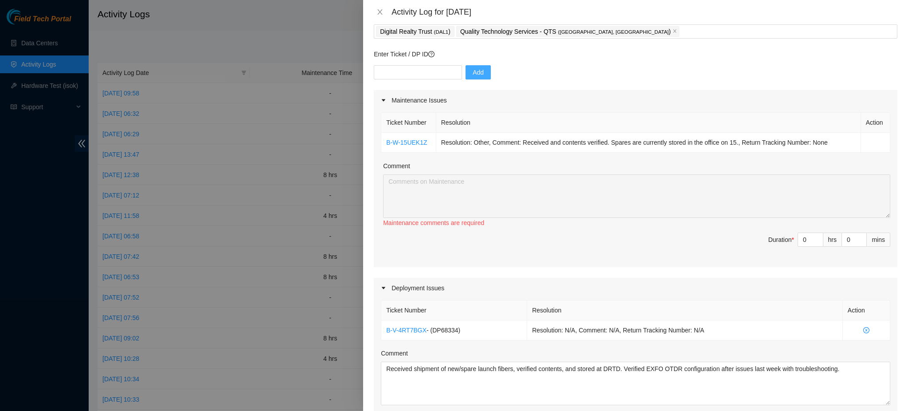
scroll to position [0, 0]
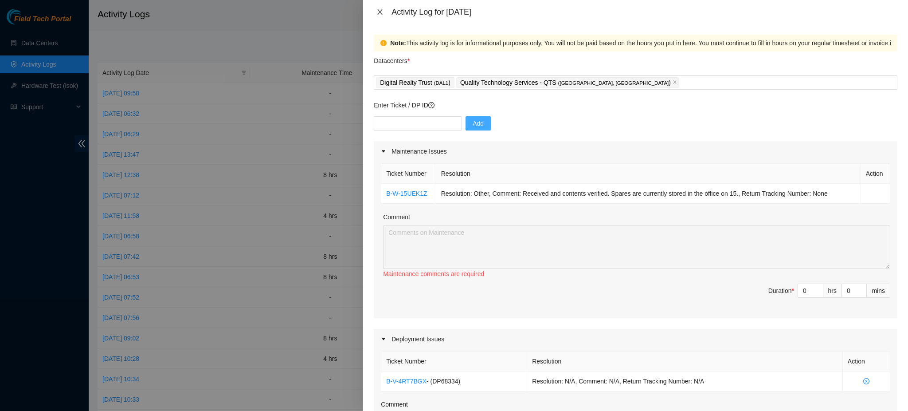
click at [384, 14] on button "Close" at bounding box center [380, 12] width 12 height 8
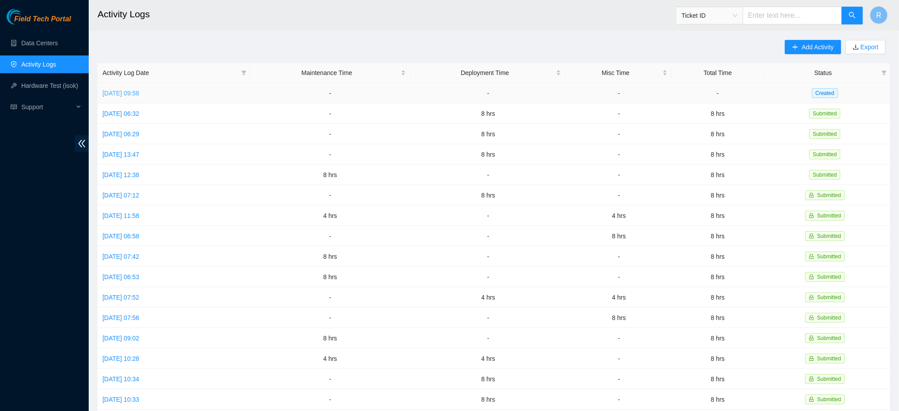
click at [139, 90] on link "Wed, 17 Sep 2025 09:58" at bounding box center [120, 93] width 37 height 7
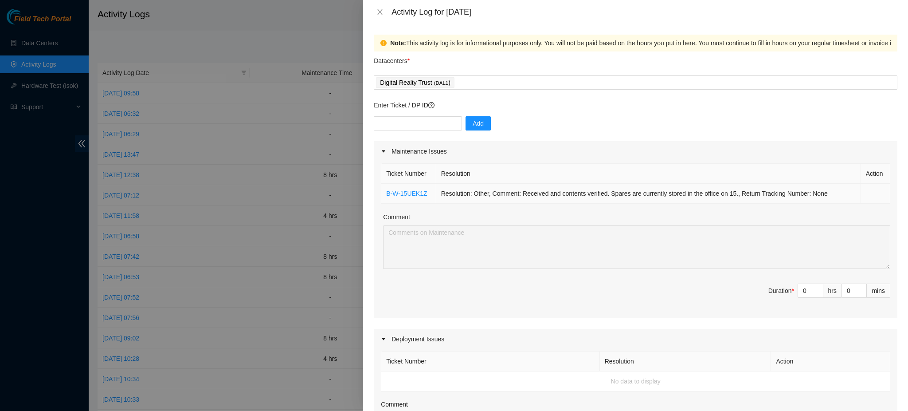
click at [616, 202] on td "Resolution: Other, Comment: Received and contents verified. Spares are currentl…" at bounding box center [648, 194] width 425 height 20
click at [867, 194] on td at bounding box center [875, 194] width 29 height 20
click at [864, 177] on th "Action" at bounding box center [875, 174] width 29 height 20
type input "1"
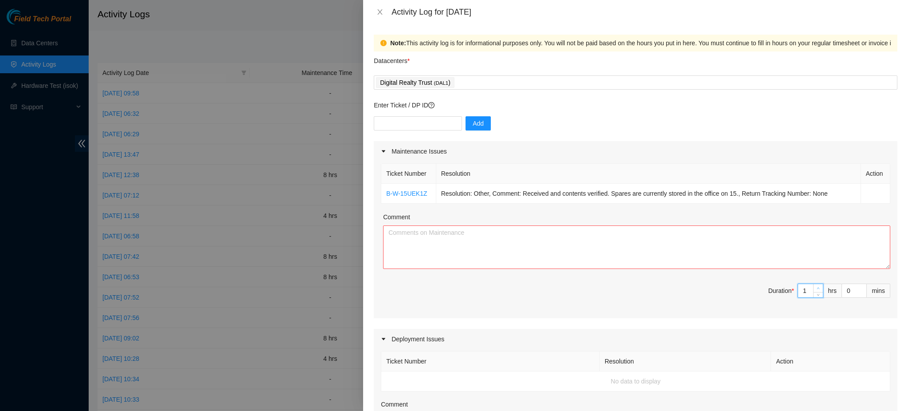
click at [817, 288] on icon "up" at bounding box center [818, 287] width 3 height 3
type input "2"
click at [817, 289] on icon "up" at bounding box center [818, 287] width 3 height 3
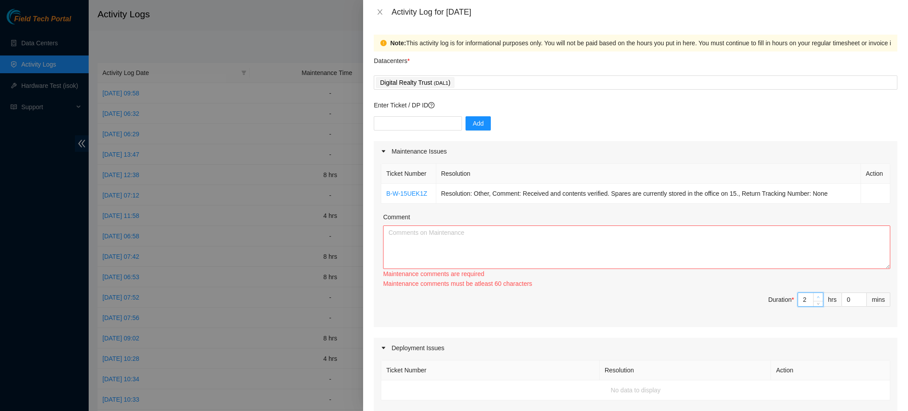
type input "3"
click at [816, 294] on span "up" at bounding box center [818, 296] width 5 height 5
type input "4"
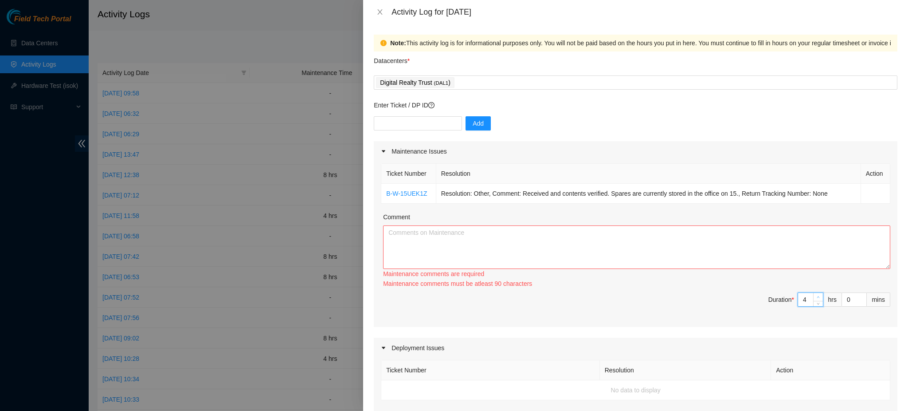
click at [816, 294] on span "up" at bounding box center [818, 296] width 5 height 5
type input "5"
click at [813, 293] on span "Increase Value" at bounding box center [818, 297] width 10 height 8
click at [810, 291] on div "Ticket Number Resolution Action B-W-15UEK1Z Resolution: Other, Comment: Receive…" at bounding box center [636, 243] width 524 height 165
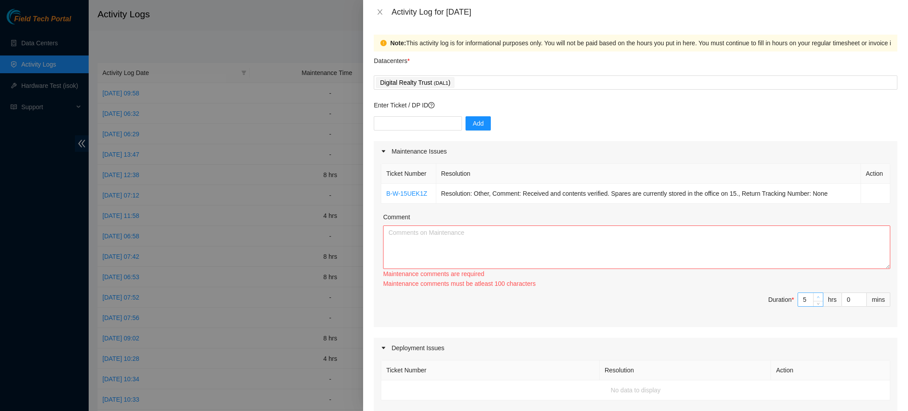
type input "6"
click at [816, 295] on span "up" at bounding box center [818, 296] width 5 height 5
type input "7"
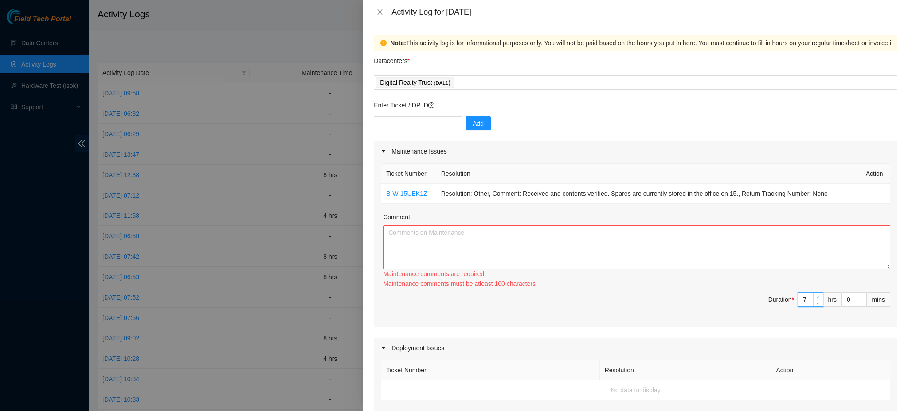
click at [816, 295] on span "up" at bounding box center [818, 296] width 5 height 5
type input "8"
click at [816, 295] on span "up" at bounding box center [818, 296] width 5 height 5
click at [594, 229] on textarea "Comment" at bounding box center [636, 246] width 507 height 43
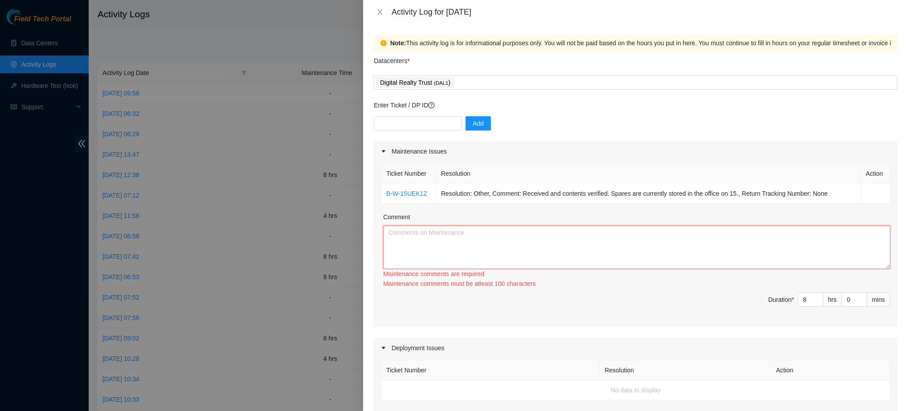
paste textarea "Received shipment of new/spare launch fibers, verified contents, and stored at …"
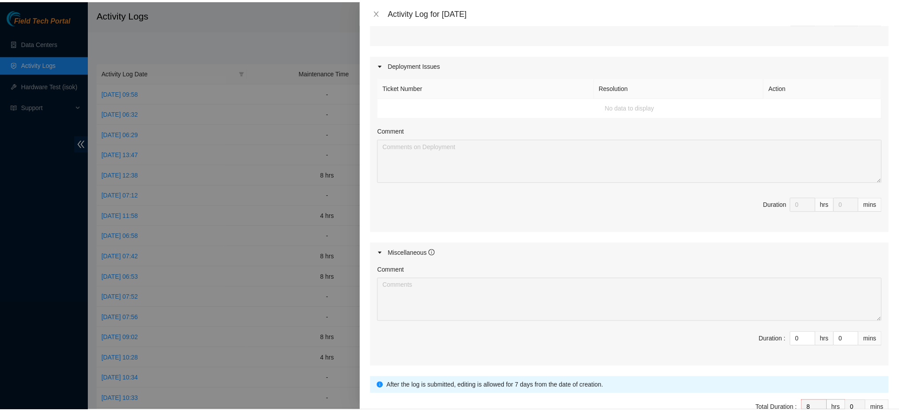
scroll to position [327, 0]
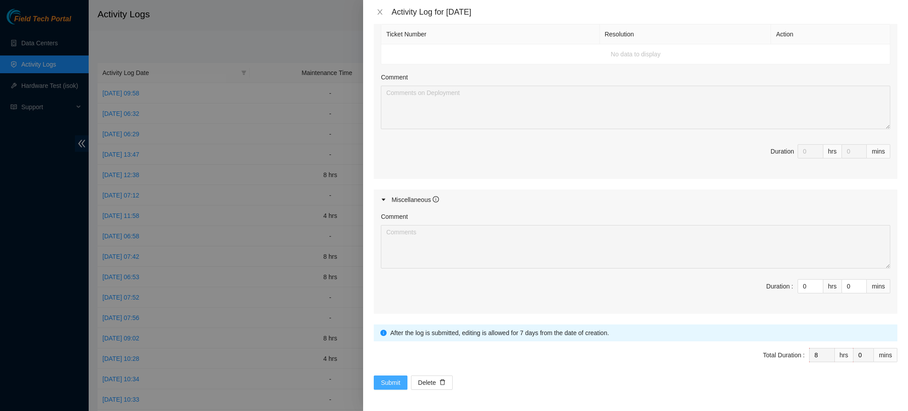
type textarea "Received shipment of new/spare launch fibers, verified contents, and stored at …"
drag, startPoint x: 386, startPoint y: 379, endPoint x: 517, endPoint y: 384, distance: 130.9
click at [387, 379] on span "Submit" at bounding box center [391, 382] width 20 height 10
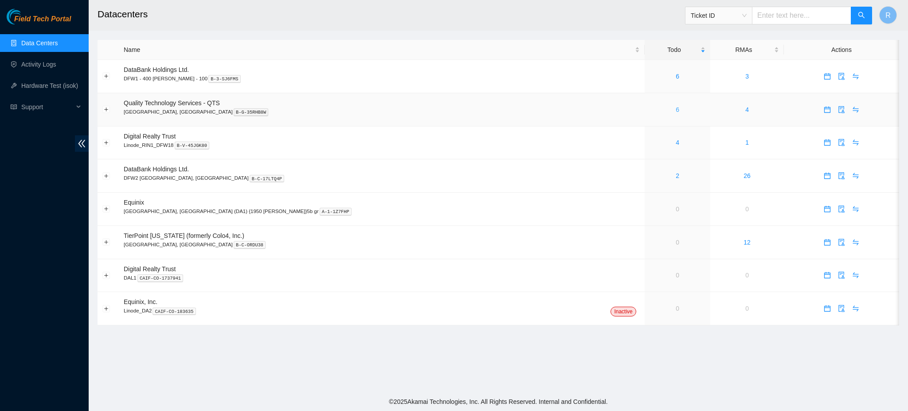
click at [676, 108] on link "6" at bounding box center [678, 109] width 4 height 7
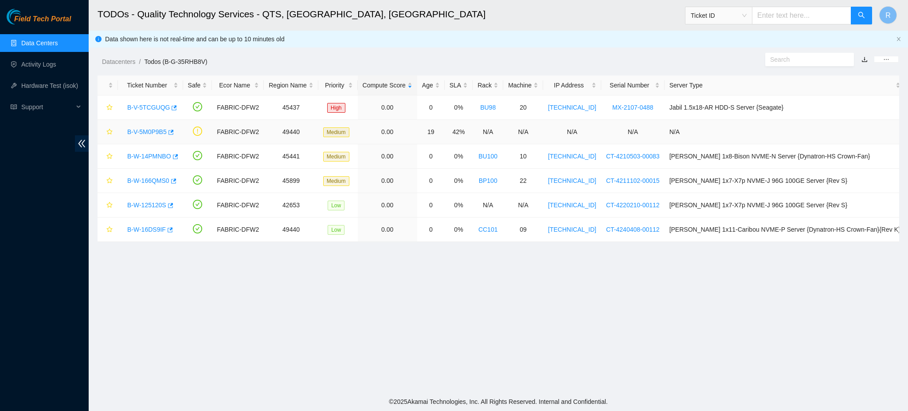
click at [173, 132] on div "B-V-5M0P9B5" at bounding box center [150, 132] width 55 height 14
click at [168, 133] on icon "button" at bounding box center [170, 132] width 6 height 6
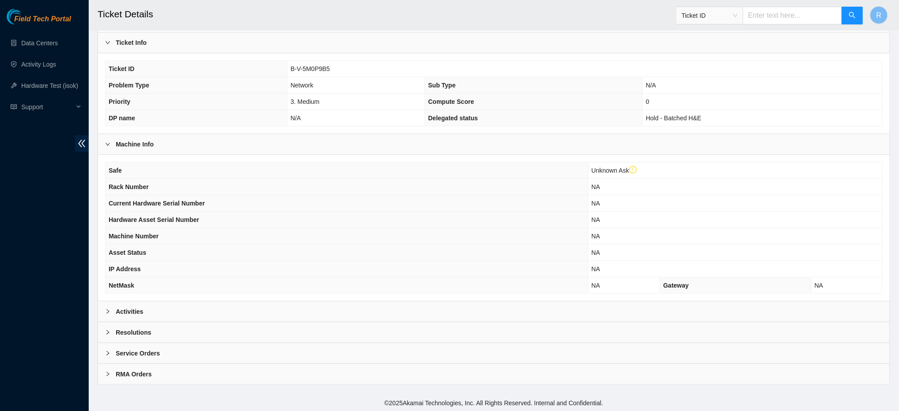
scroll to position [160, 0]
click at [207, 311] on div "Activities" at bounding box center [493, 310] width 791 height 20
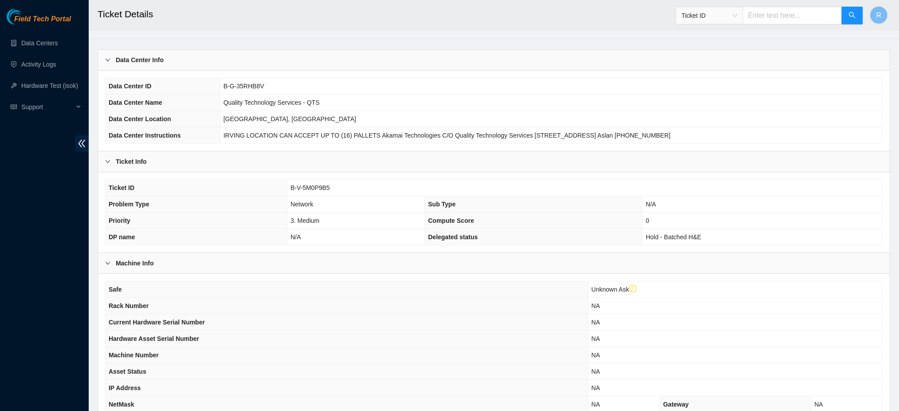
scroll to position [0, 0]
